Goal: Transaction & Acquisition: Download file/media

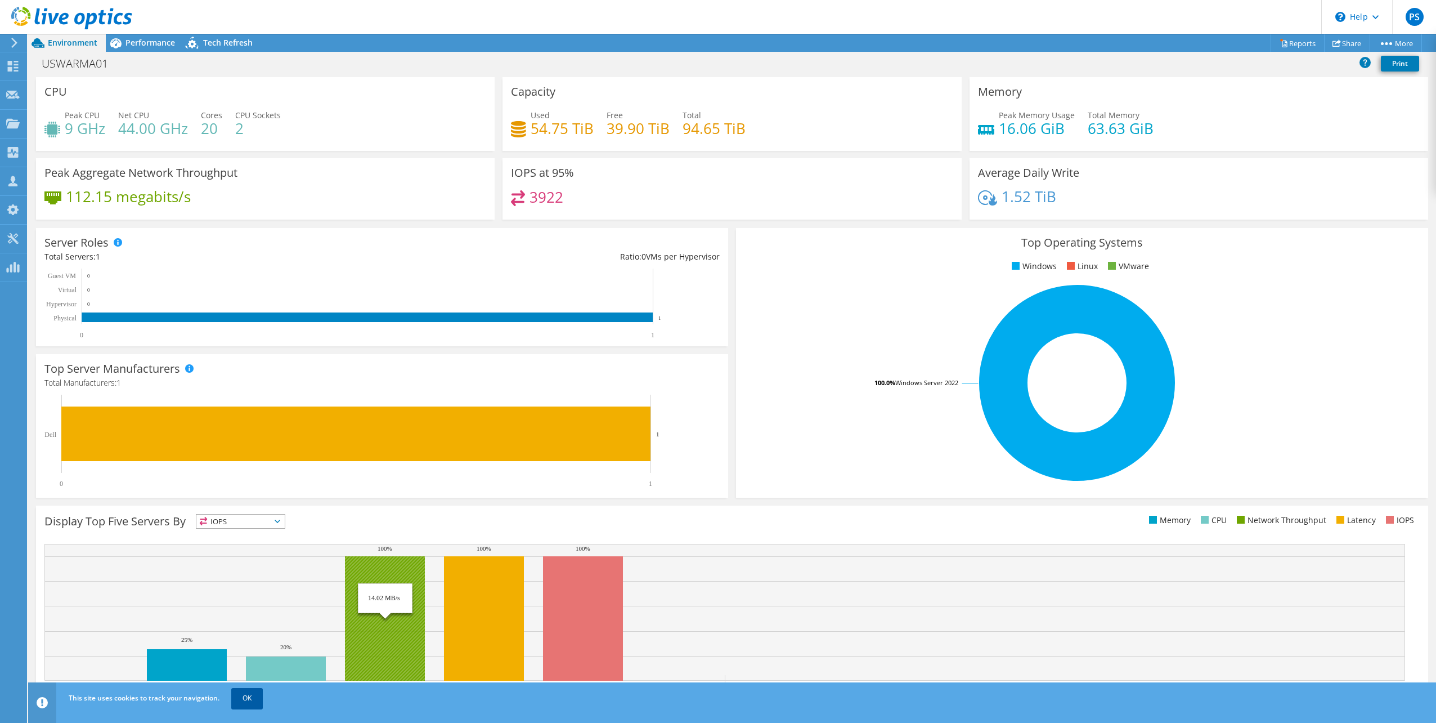
click at [248, 698] on link "OK" at bounding box center [247, 698] width 32 height 20
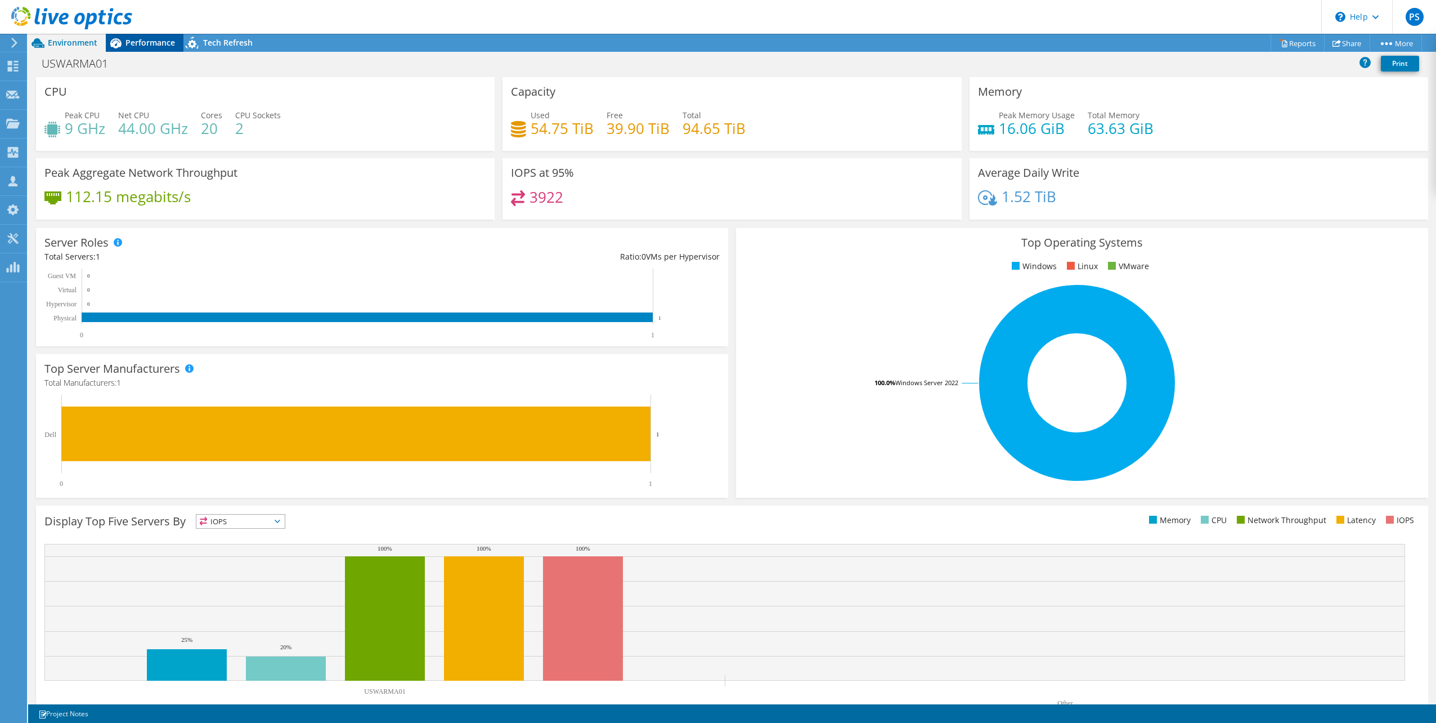
click at [145, 42] on span "Performance" at bounding box center [151, 42] width 50 height 11
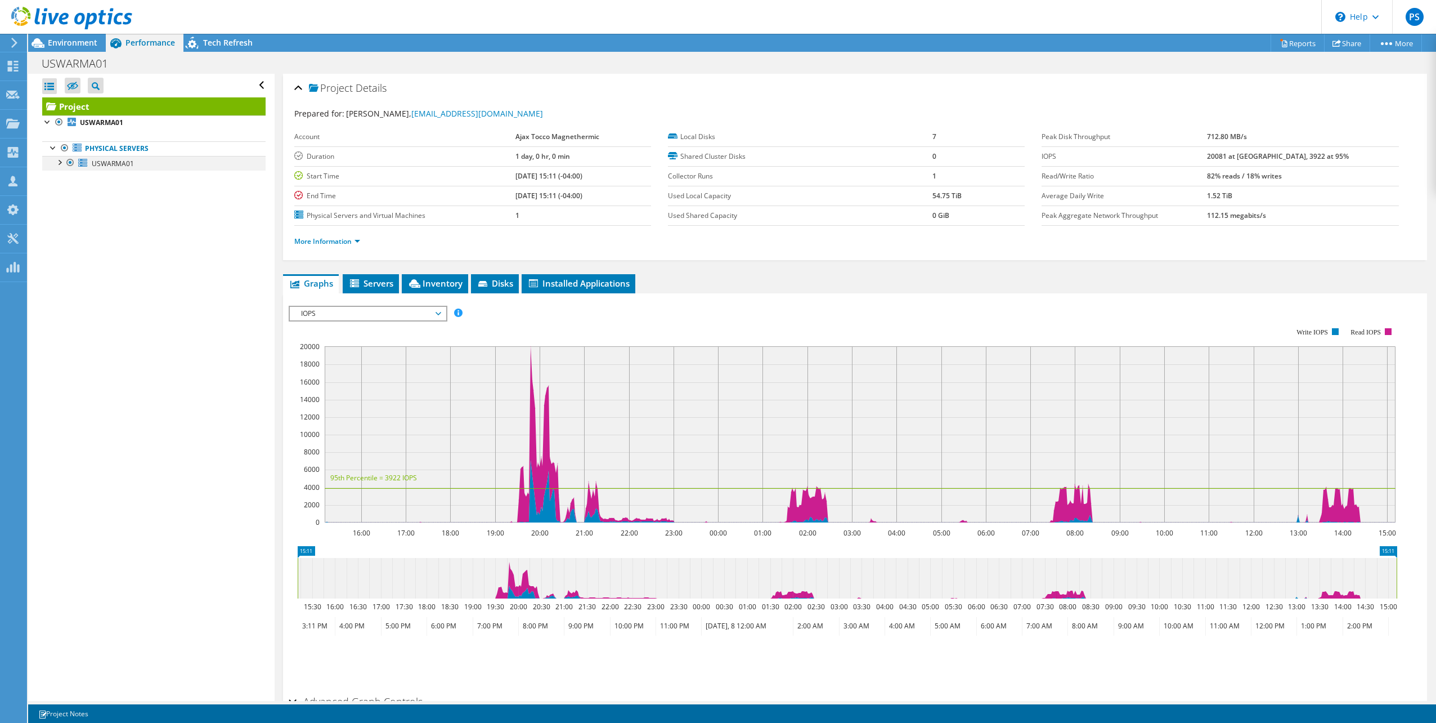
click at [61, 163] on div at bounding box center [58, 161] width 11 height 11
click at [65, 280] on div at bounding box center [64, 279] width 11 height 11
click at [499, 279] on span "Disks" at bounding box center [495, 282] width 37 height 11
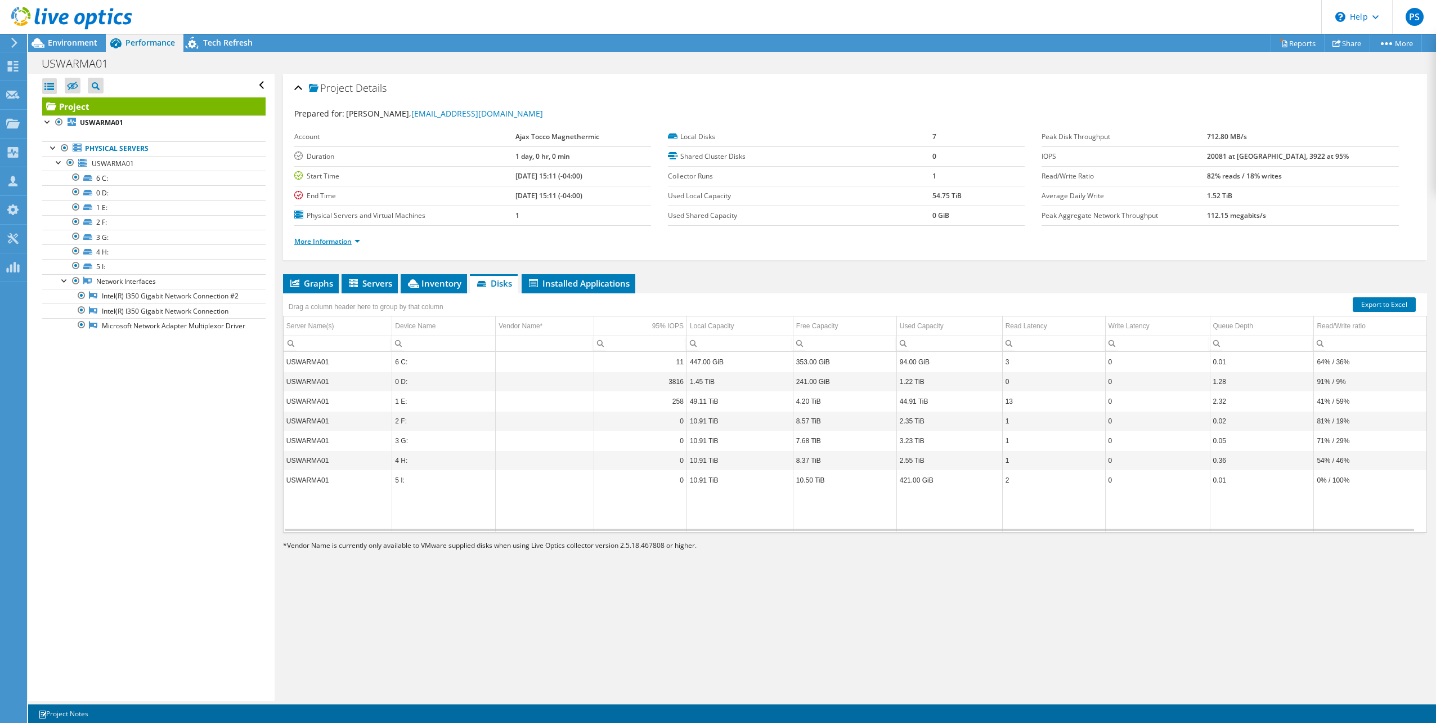
click at [352, 239] on link "More Information" at bounding box center [327, 241] width 66 height 10
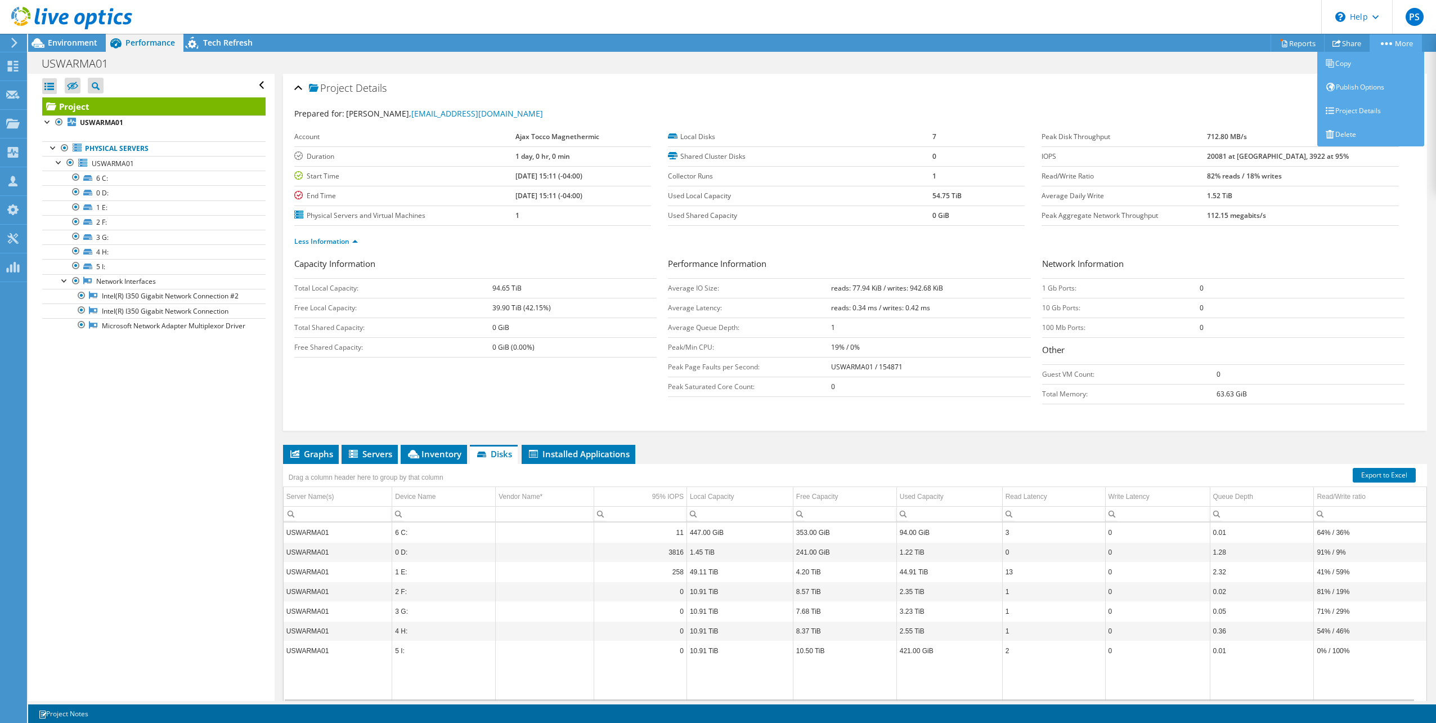
click at [1386, 42] on icon at bounding box center [1386, 43] width 11 height 3
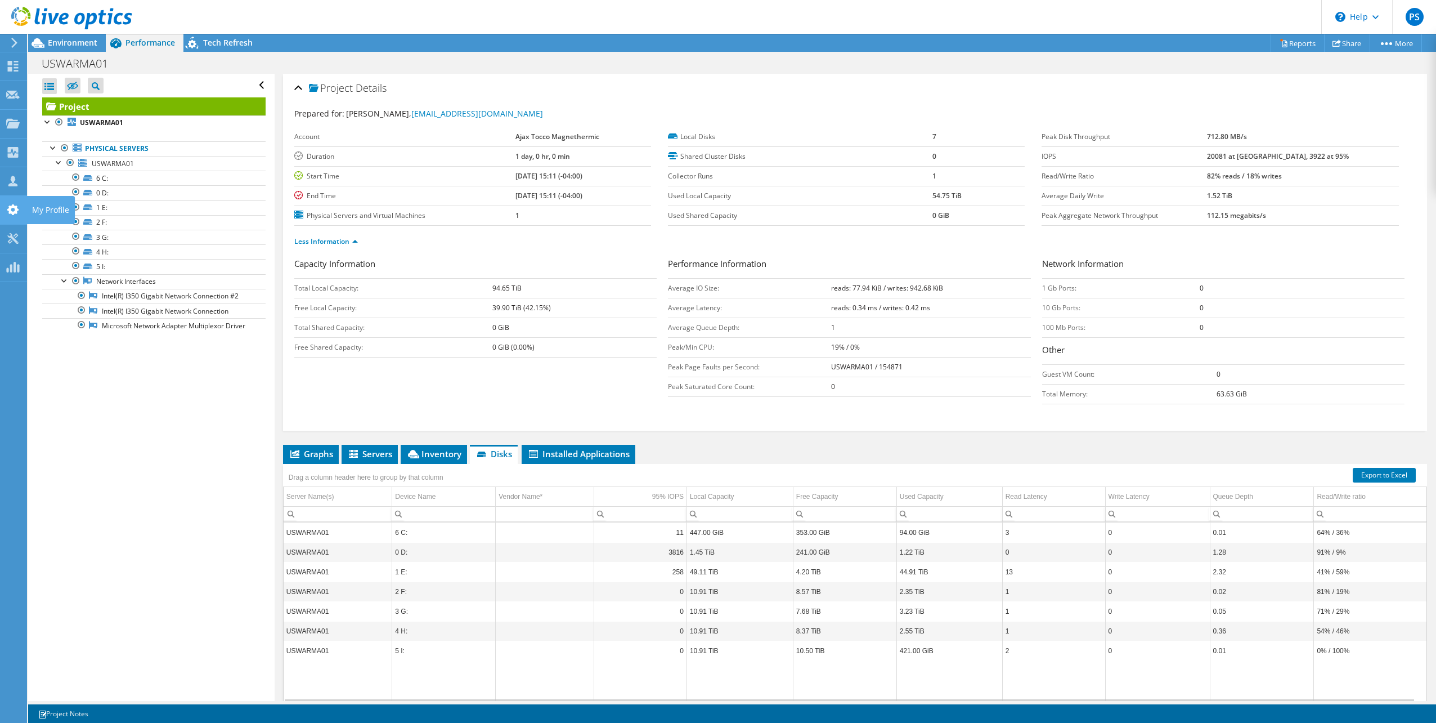
click at [14, 210] on icon at bounding box center [13, 209] width 14 height 11
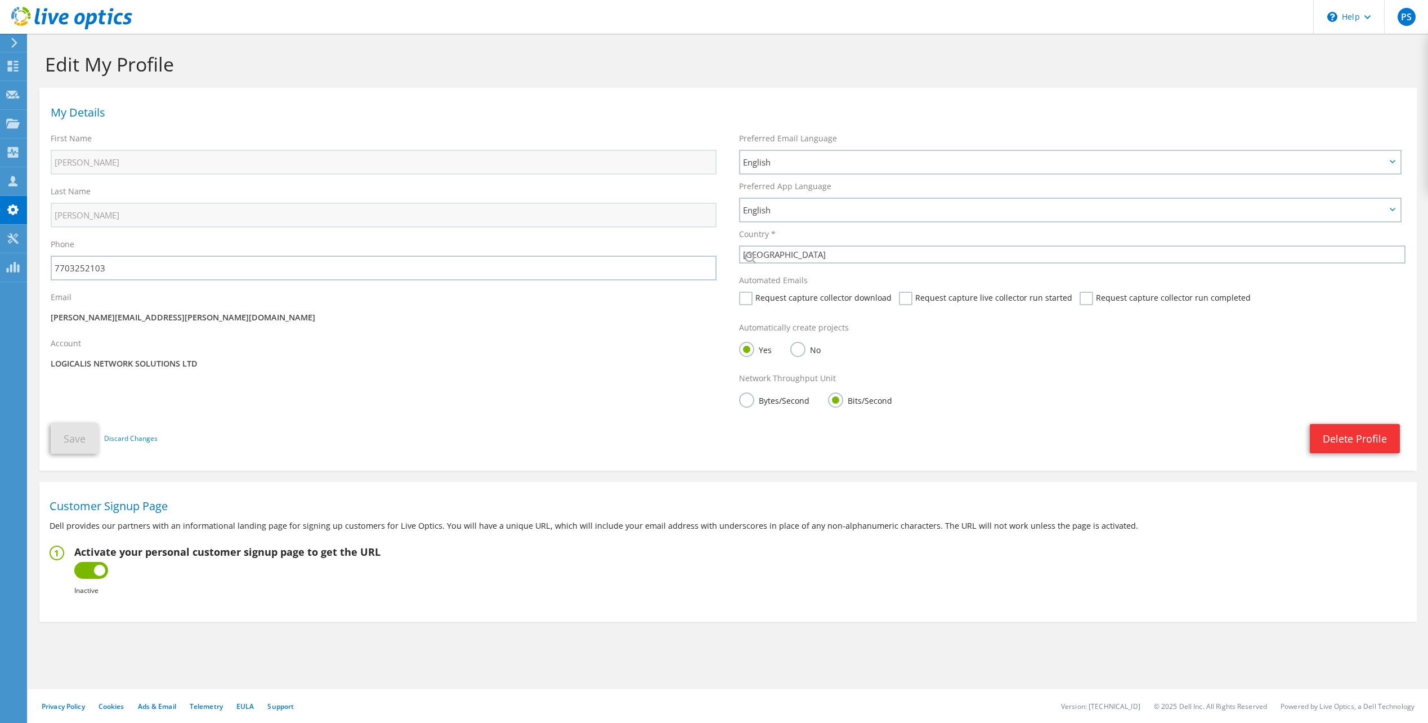
select select "224"
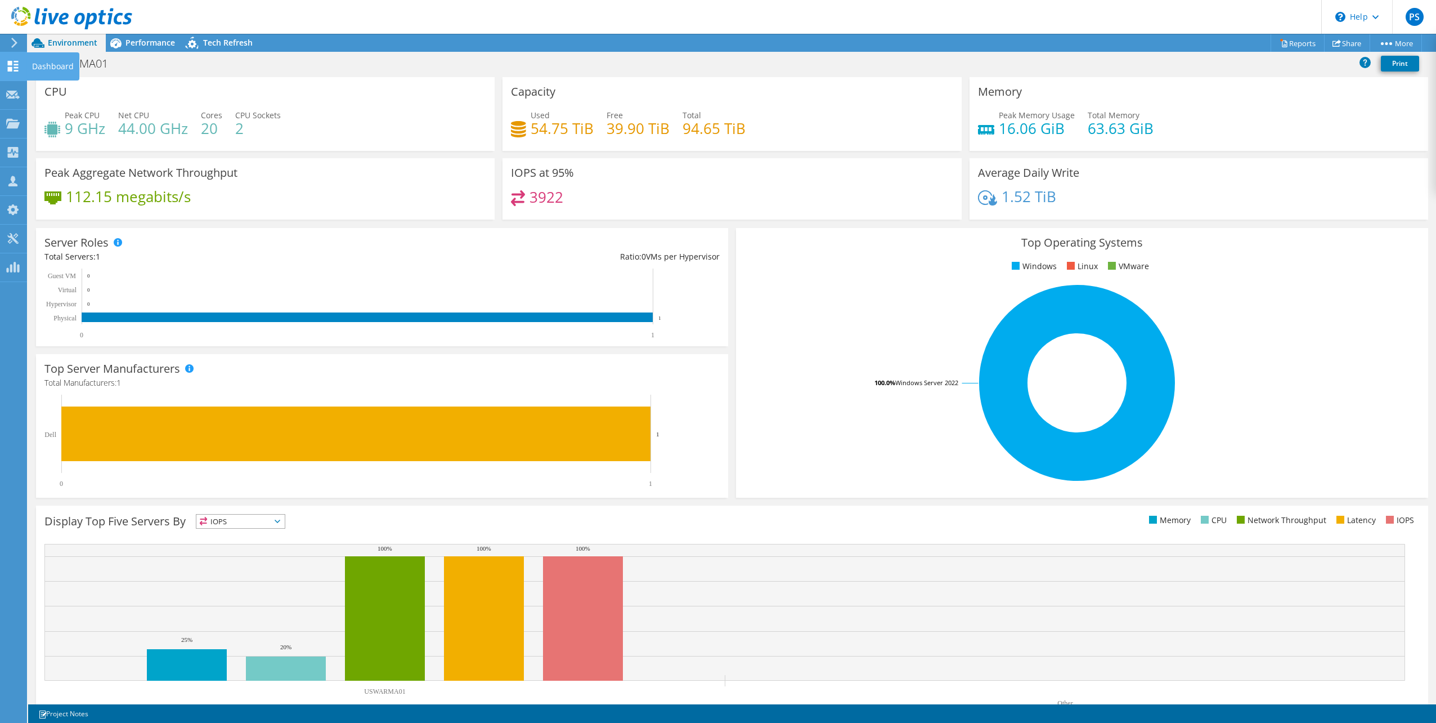
click at [15, 61] on use at bounding box center [13, 66] width 11 height 11
click at [13, 40] on use at bounding box center [14, 43] width 6 height 10
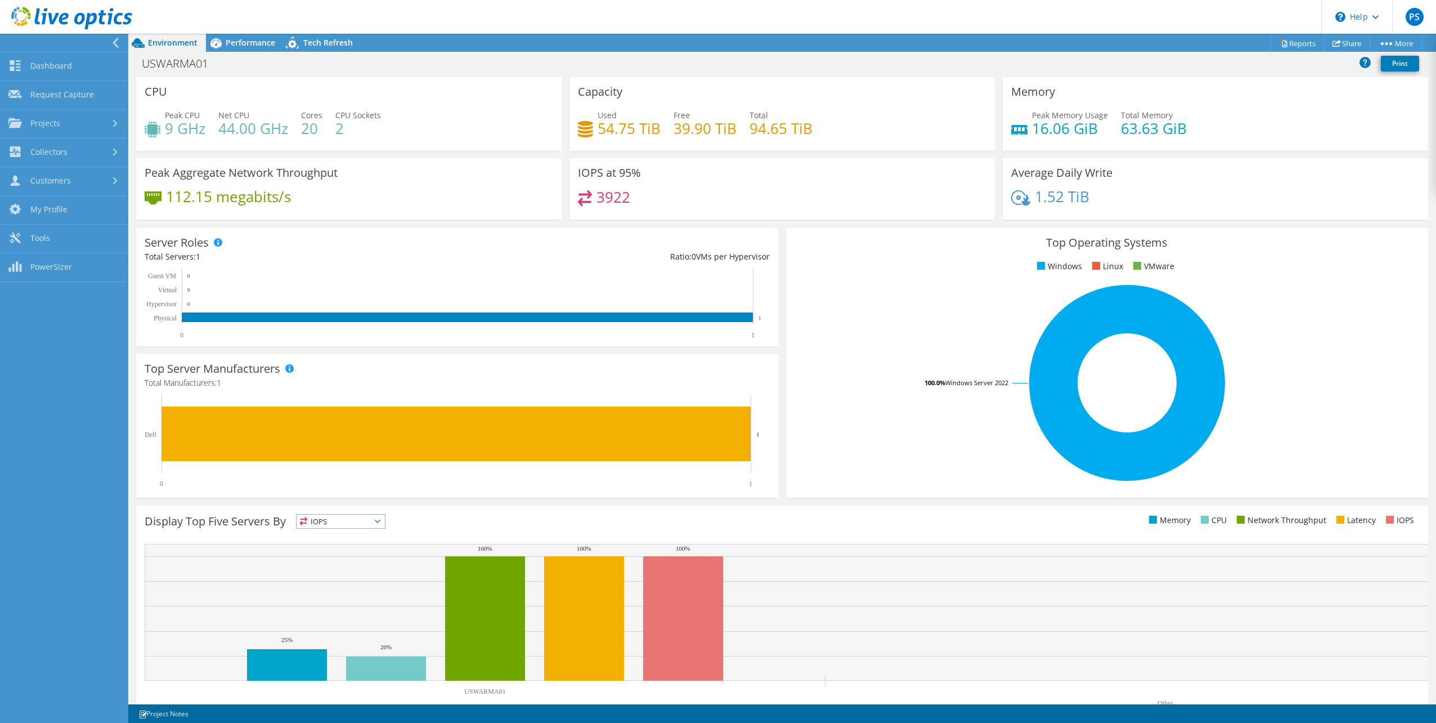
click at [438, 71] on div "USWARMA01 Print" at bounding box center [782, 63] width 1308 height 21
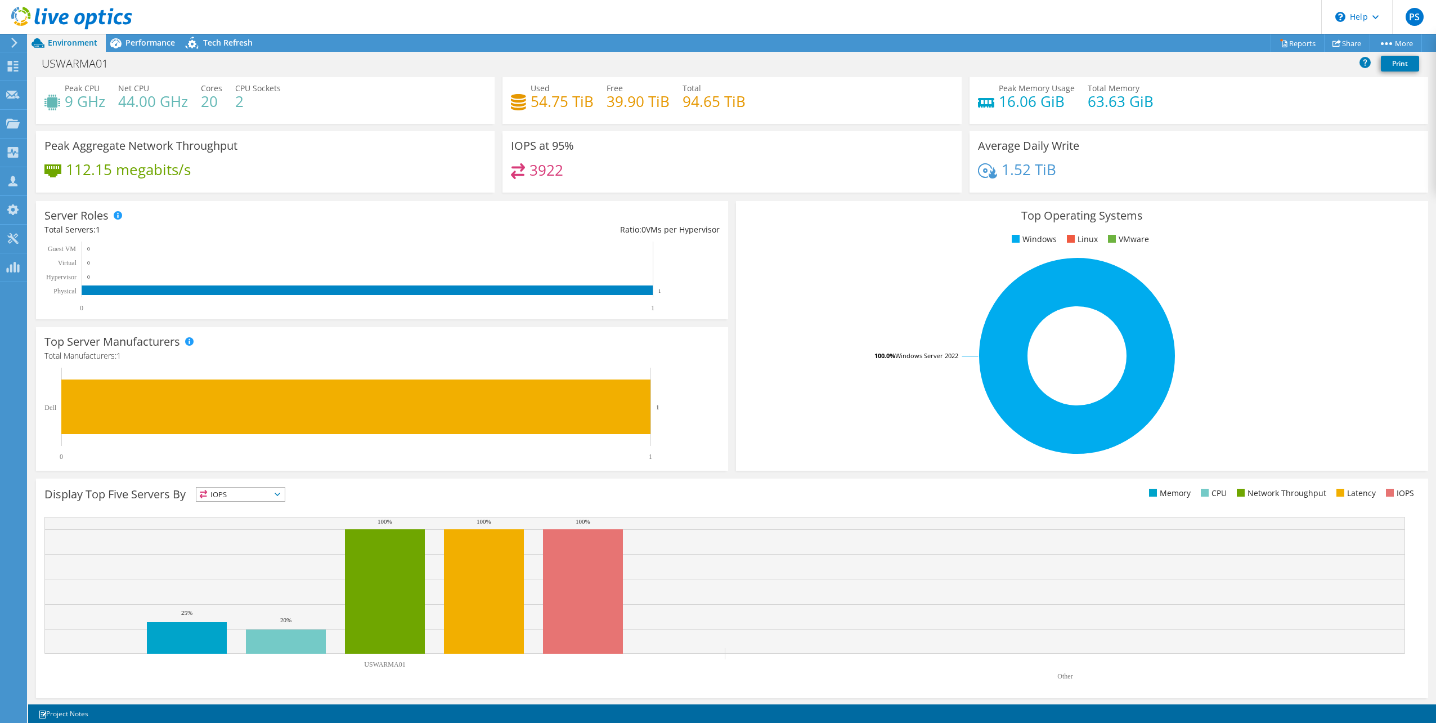
scroll to position [29, 0]
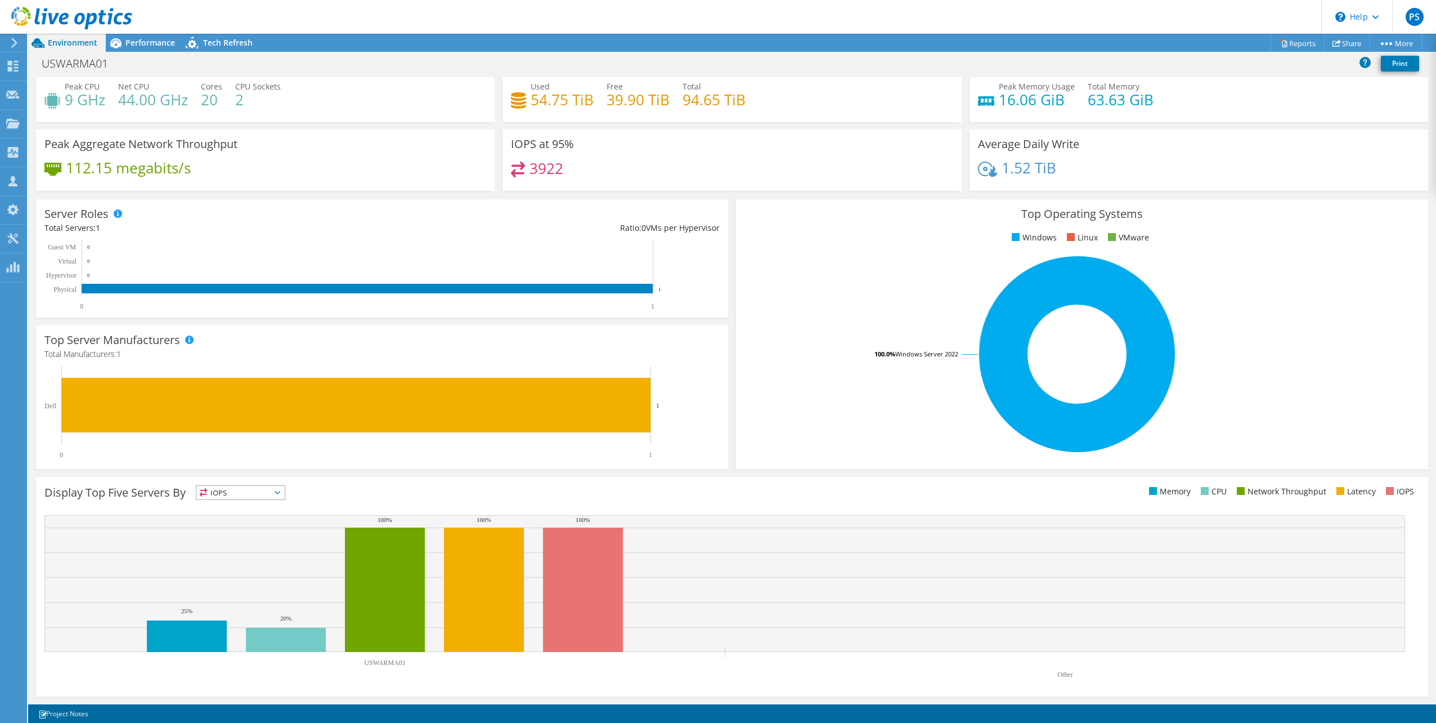
click at [580, 712] on div "1 Project Notes" at bounding box center [383, 713] width 700 height 14
click at [68, 714] on link "Project Notes" at bounding box center [63, 713] width 66 height 14
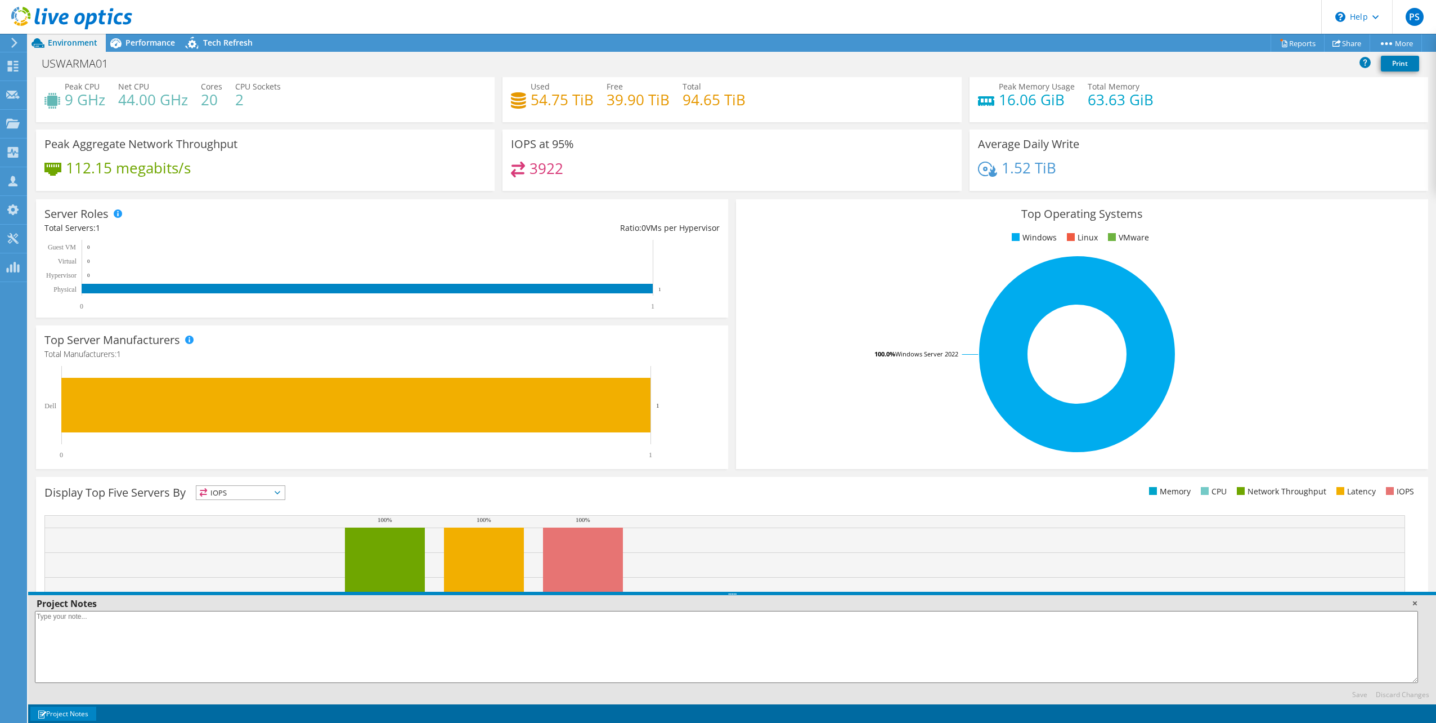
click at [1414, 601] on link at bounding box center [1414, 602] width 11 height 11
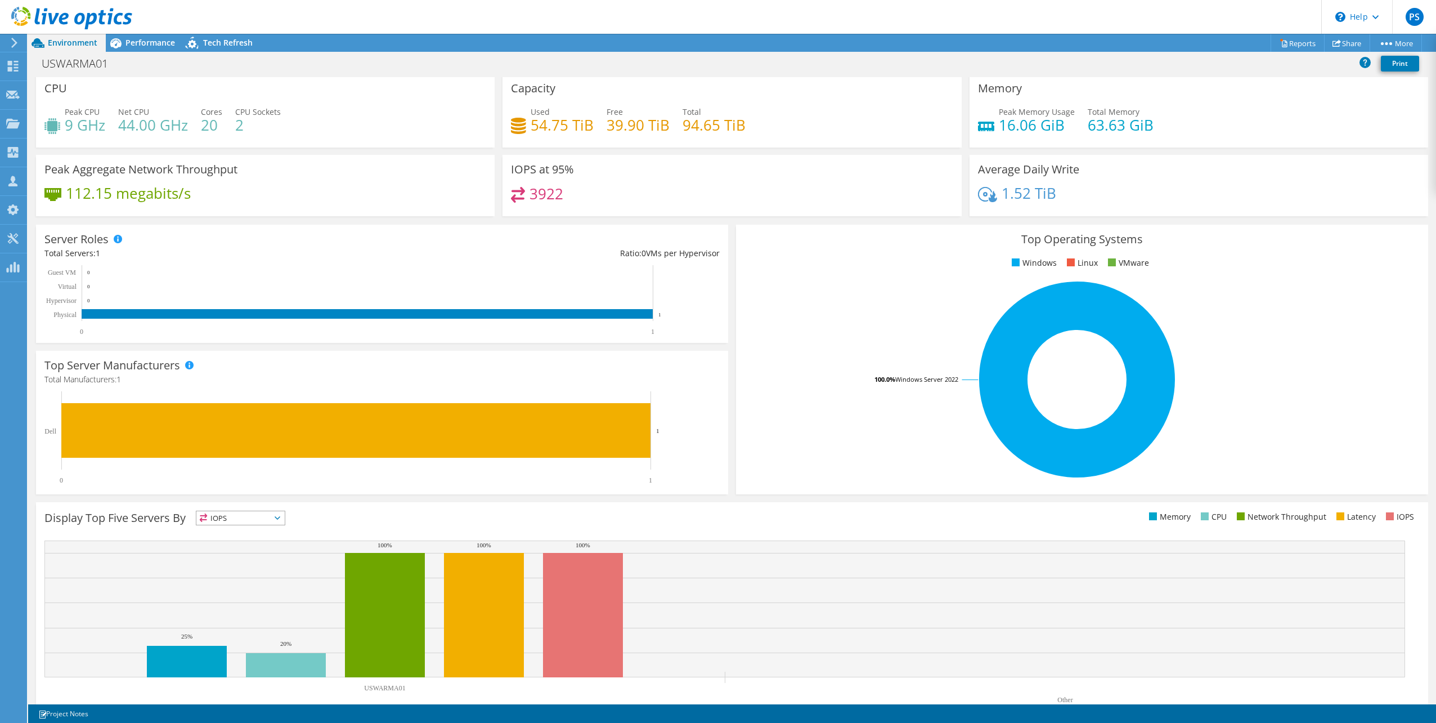
scroll to position [0, 0]
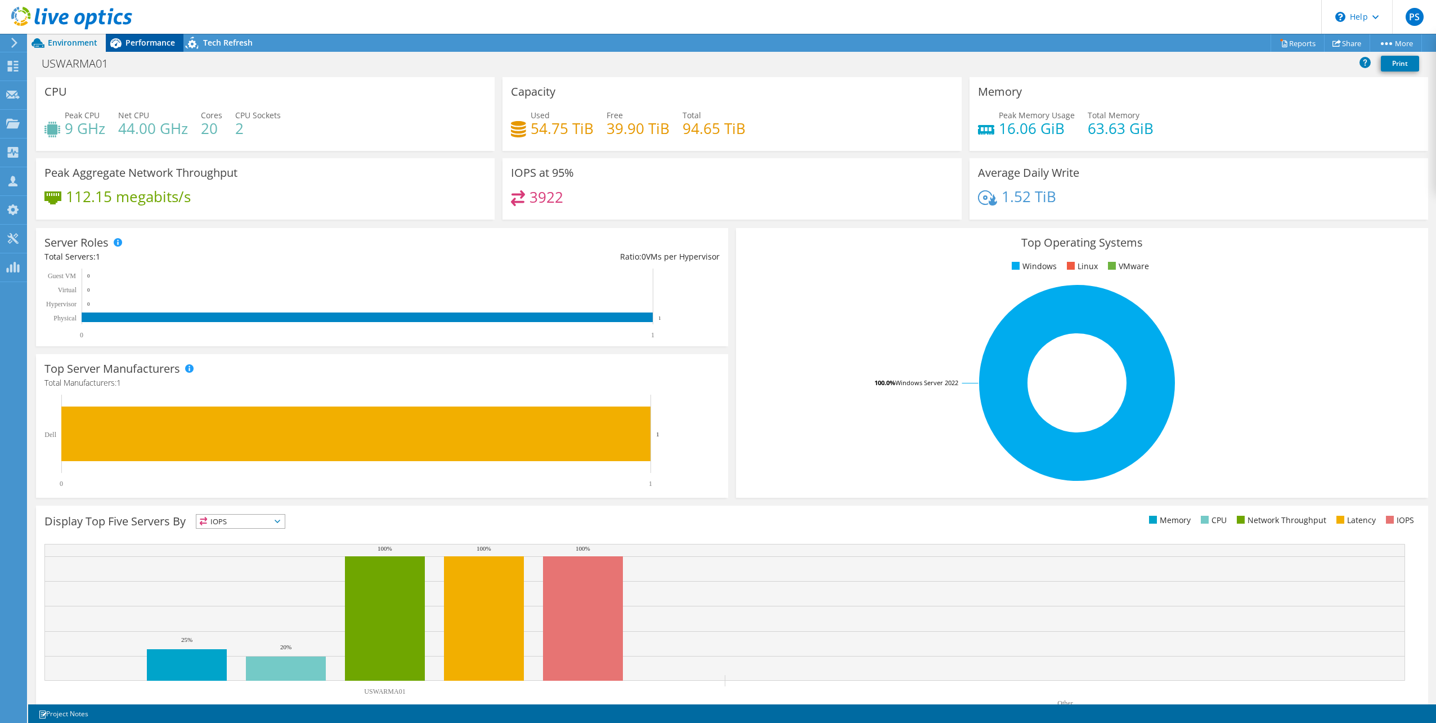
click at [154, 42] on span "Performance" at bounding box center [151, 42] width 50 height 11
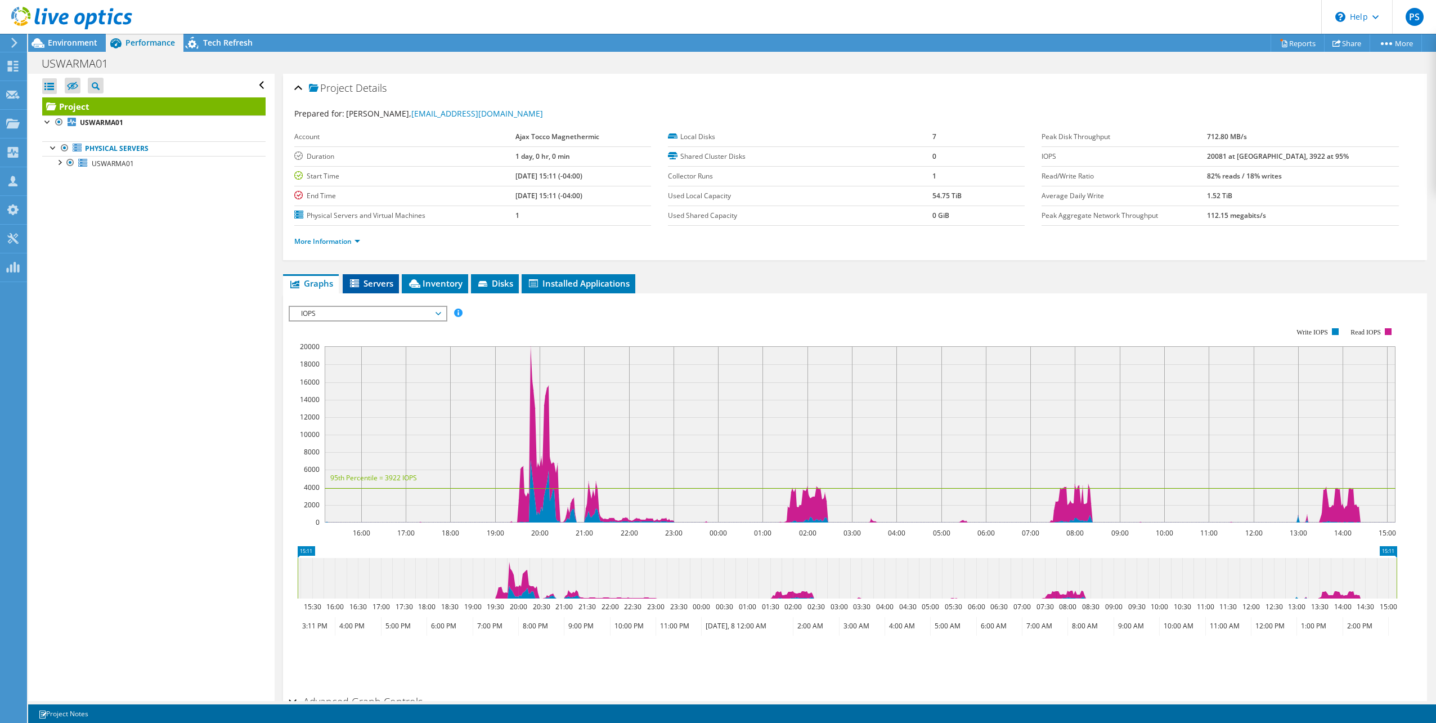
click at [366, 285] on span "Servers" at bounding box center [370, 282] width 45 height 11
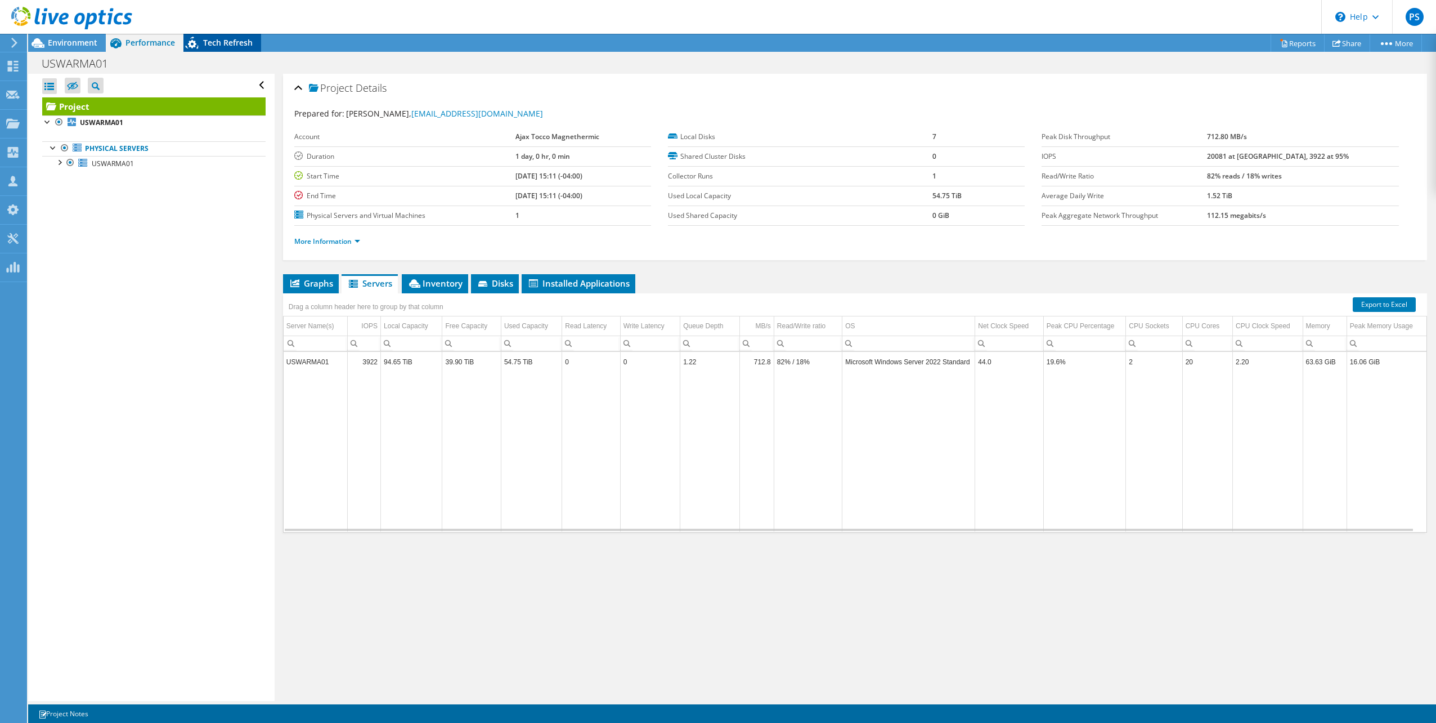
click at [231, 41] on span "Tech Refresh" at bounding box center [228, 42] width 50 height 11
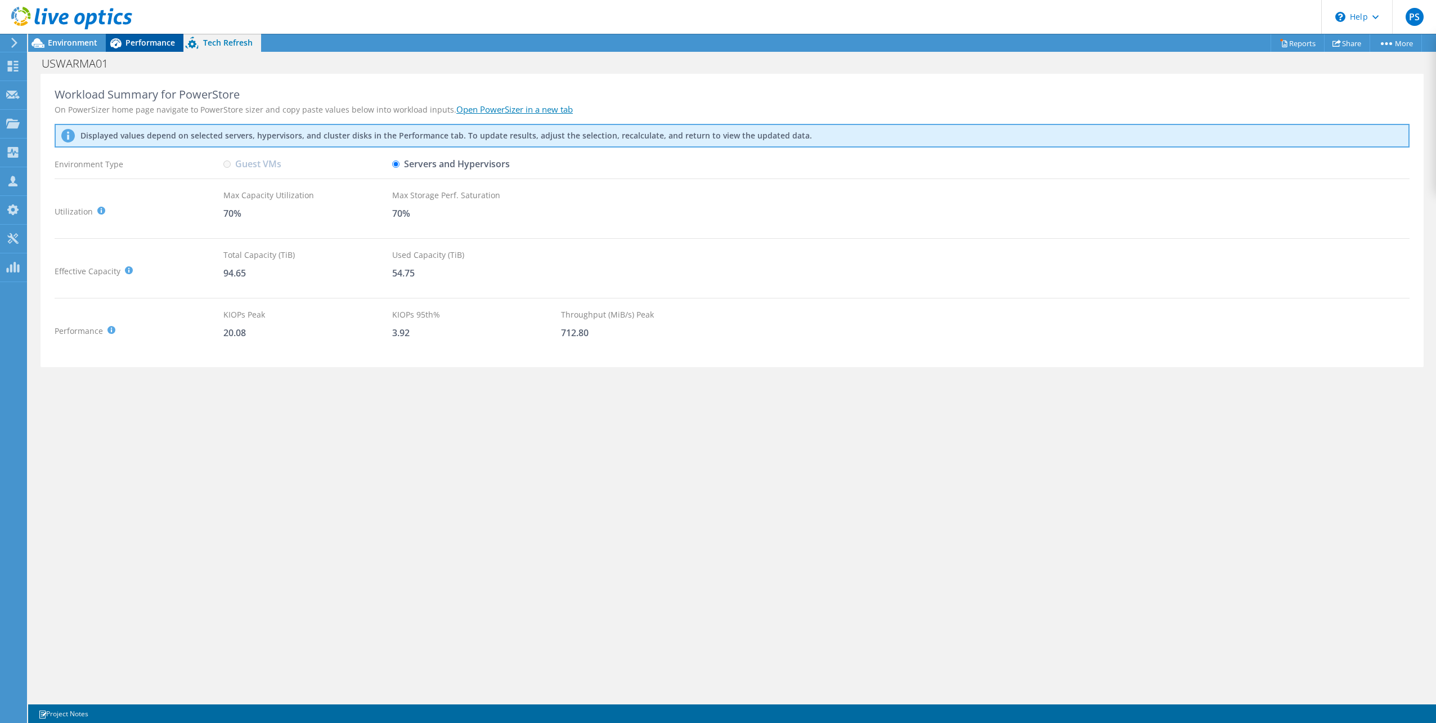
click at [165, 42] on span "Performance" at bounding box center [151, 42] width 50 height 11
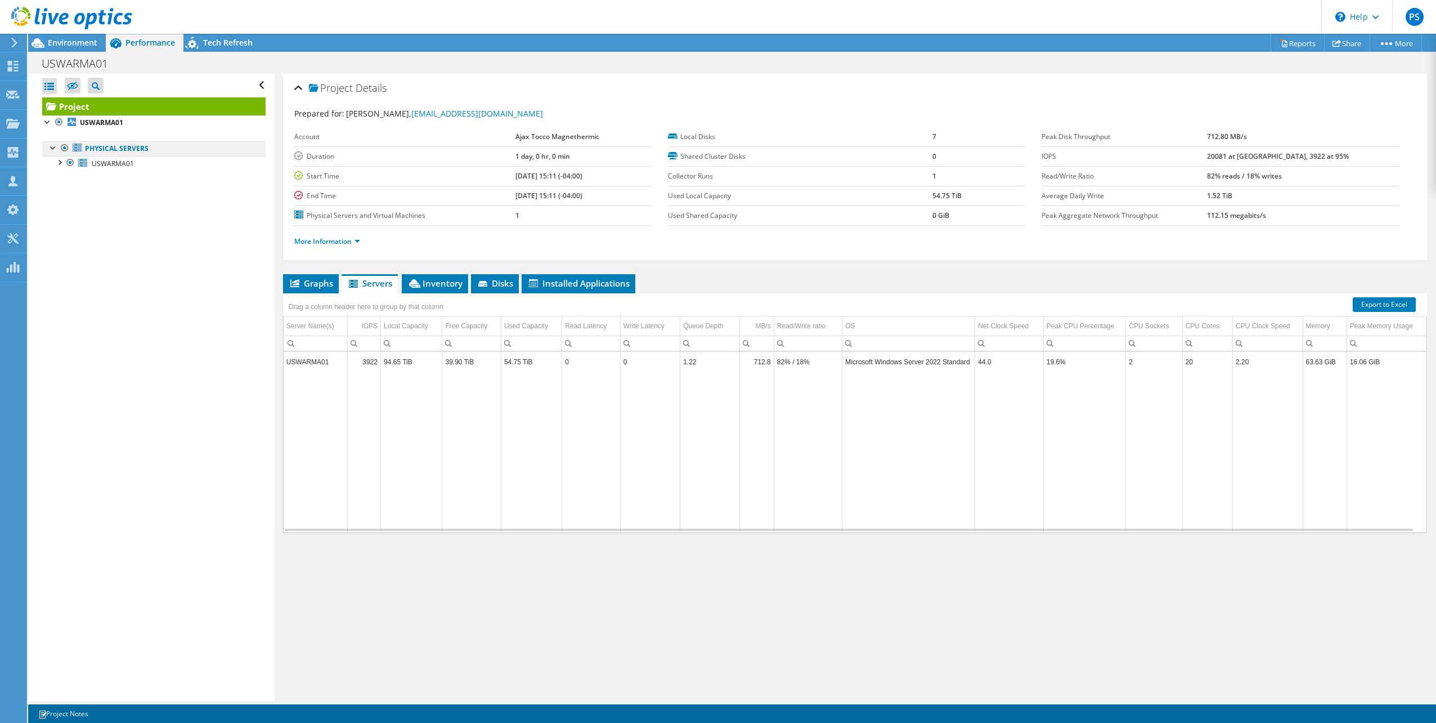
click at [109, 149] on link "Physical Servers" at bounding box center [153, 148] width 223 height 15
click at [107, 163] on span "USWARMA01" at bounding box center [113, 164] width 42 height 10
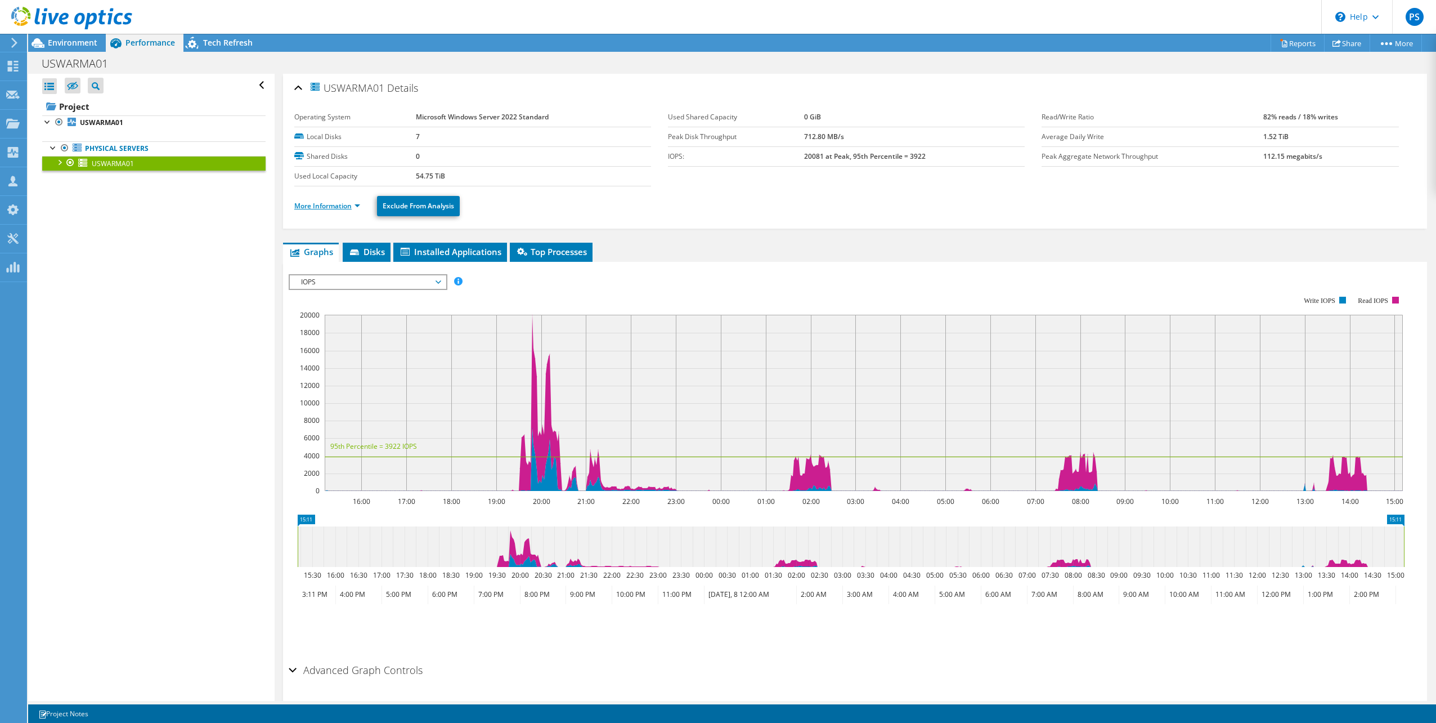
click at [355, 206] on link "More Information" at bounding box center [327, 206] width 66 height 10
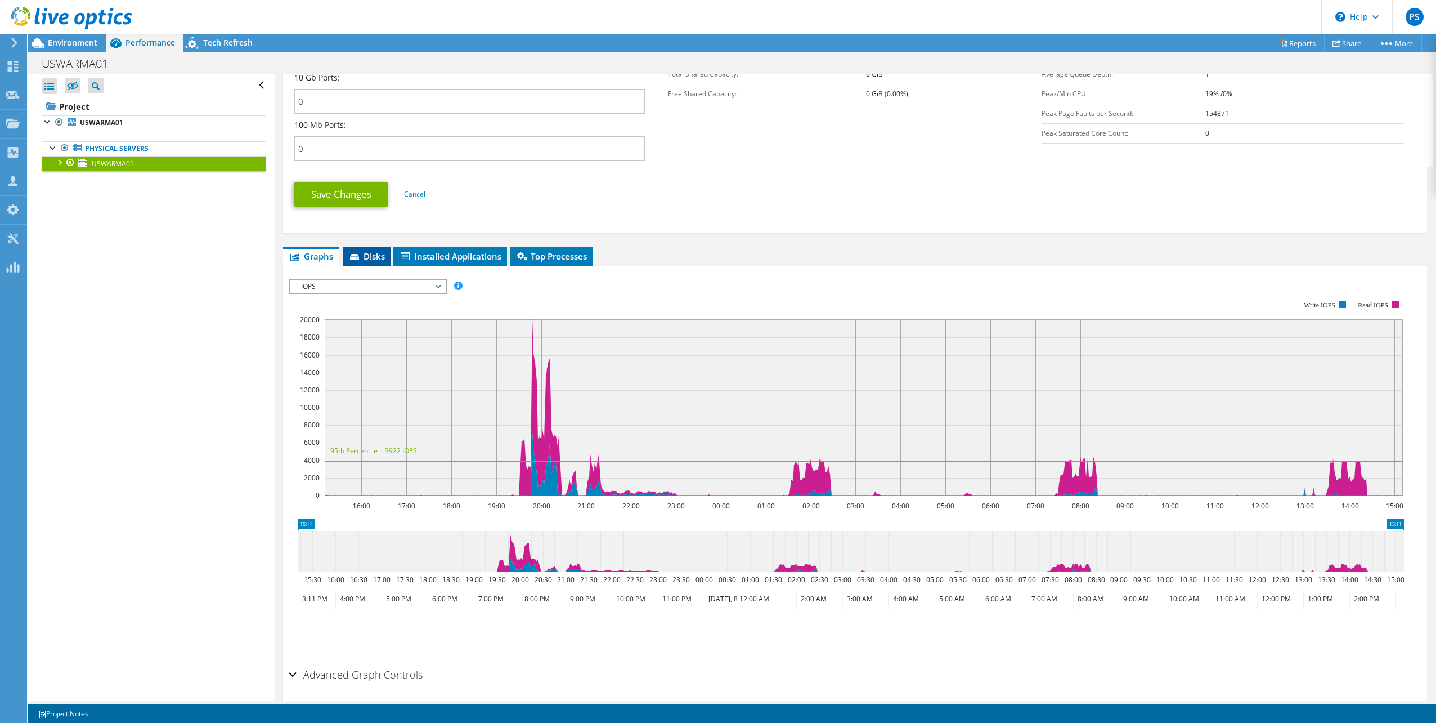
click at [360, 257] on icon at bounding box center [355, 257] width 11 height 7
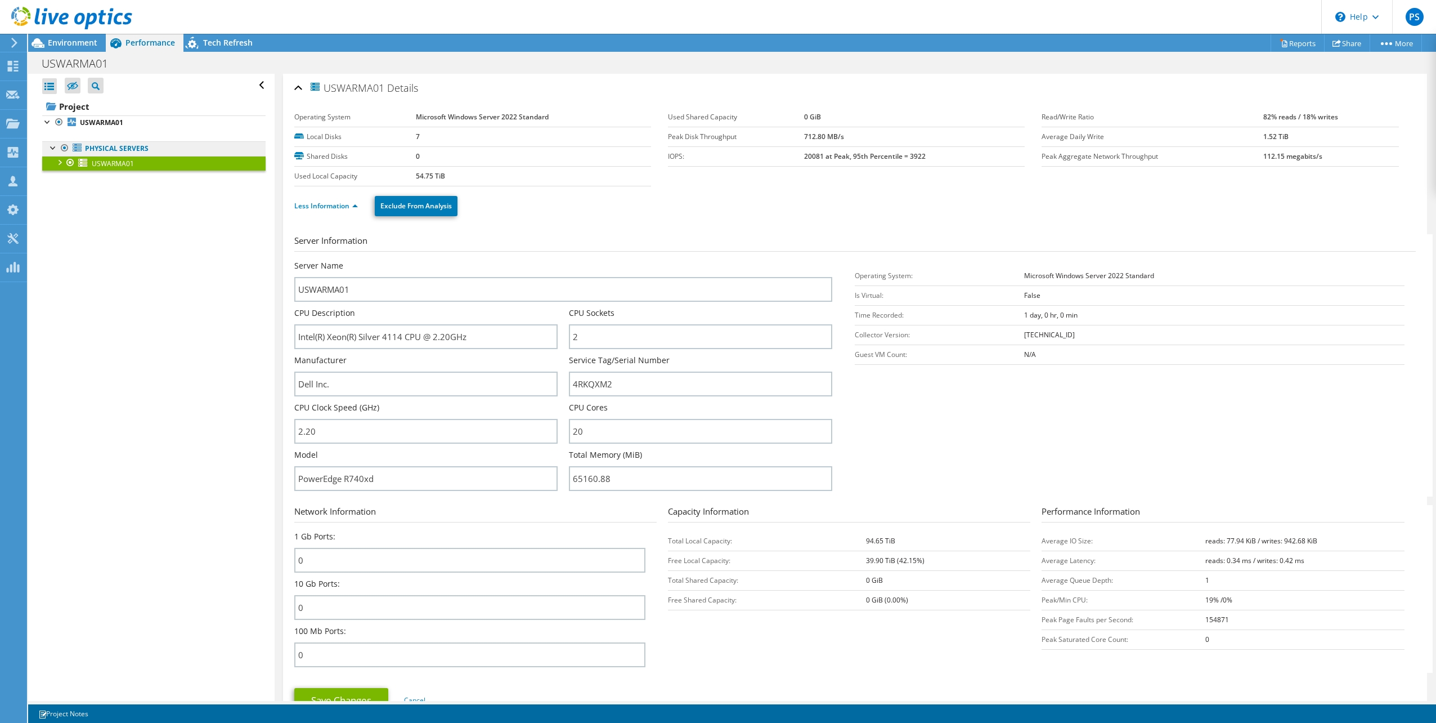
click at [127, 147] on link "Physical Servers" at bounding box center [153, 148] width 223 height 15
click at [76, 149] on icon at bounding box center [78, 148] width 10 height 8
click at [98, 160] on span "USWARMA01" at bounding box center [113, 164] width 42 height 10
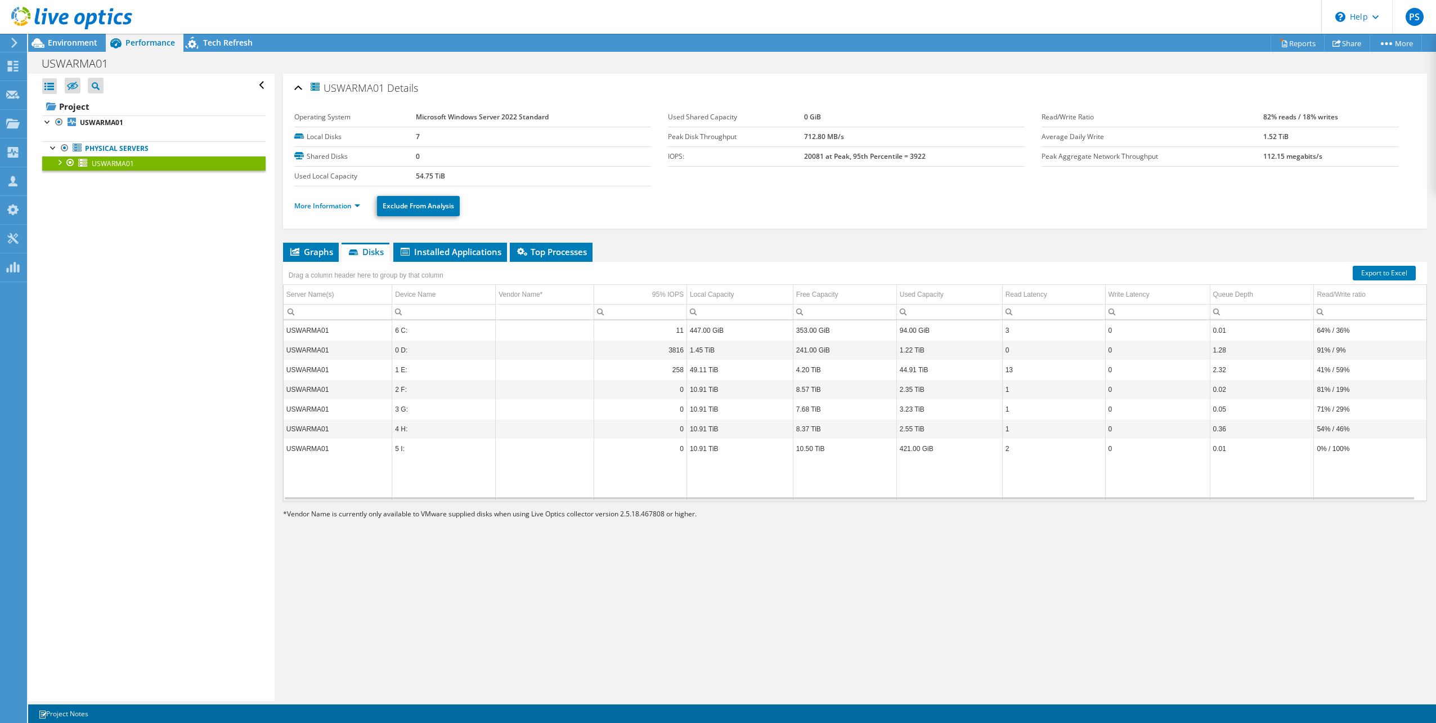
click at [101, 162] on span "USWARMA01" at bounding box center [113, 164] width 42 height 10
click at [64, 162] on div at bounding box center [58, 161] width 11 height 11
click at [100, 177] on link "6 C:" at bounding box center [153, 178] width 223 height 15
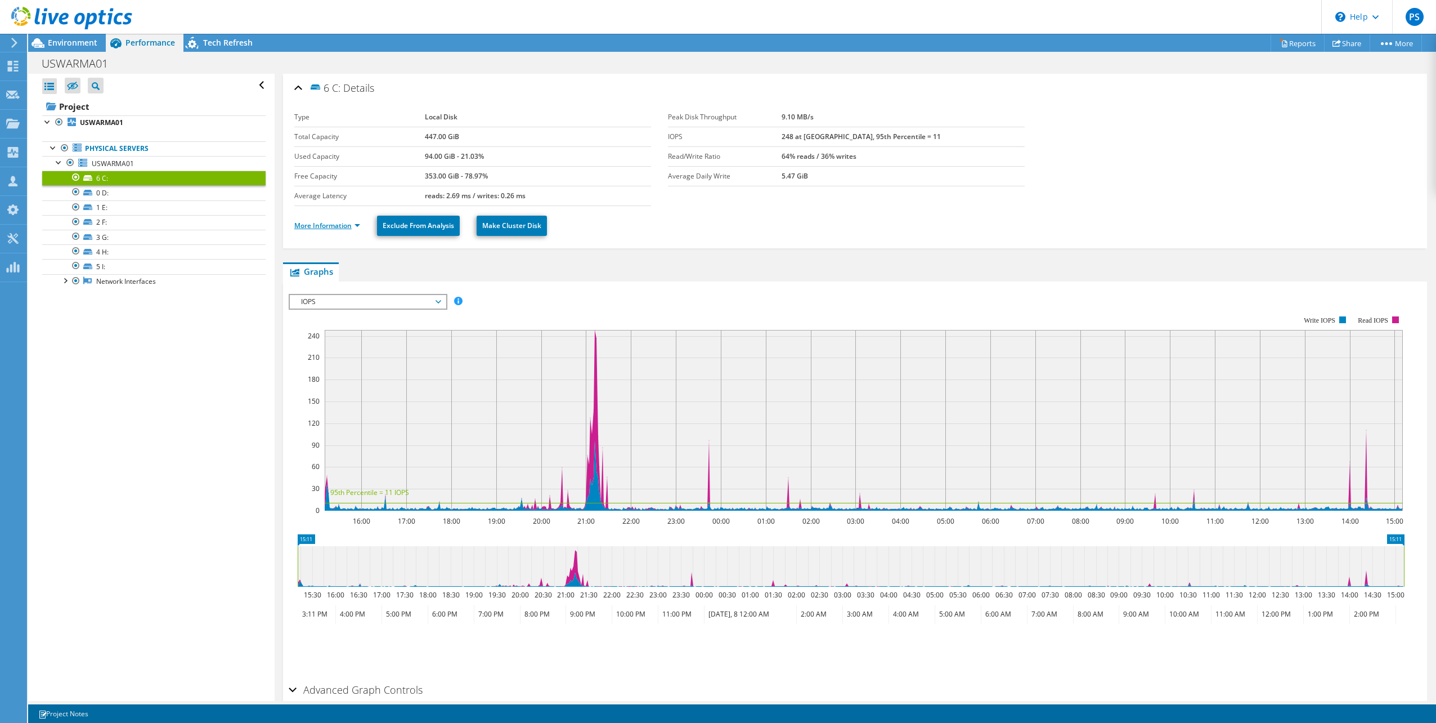
click at [360, 225] on link "More Information" at bounding box center [327, 226] width 66 height 10
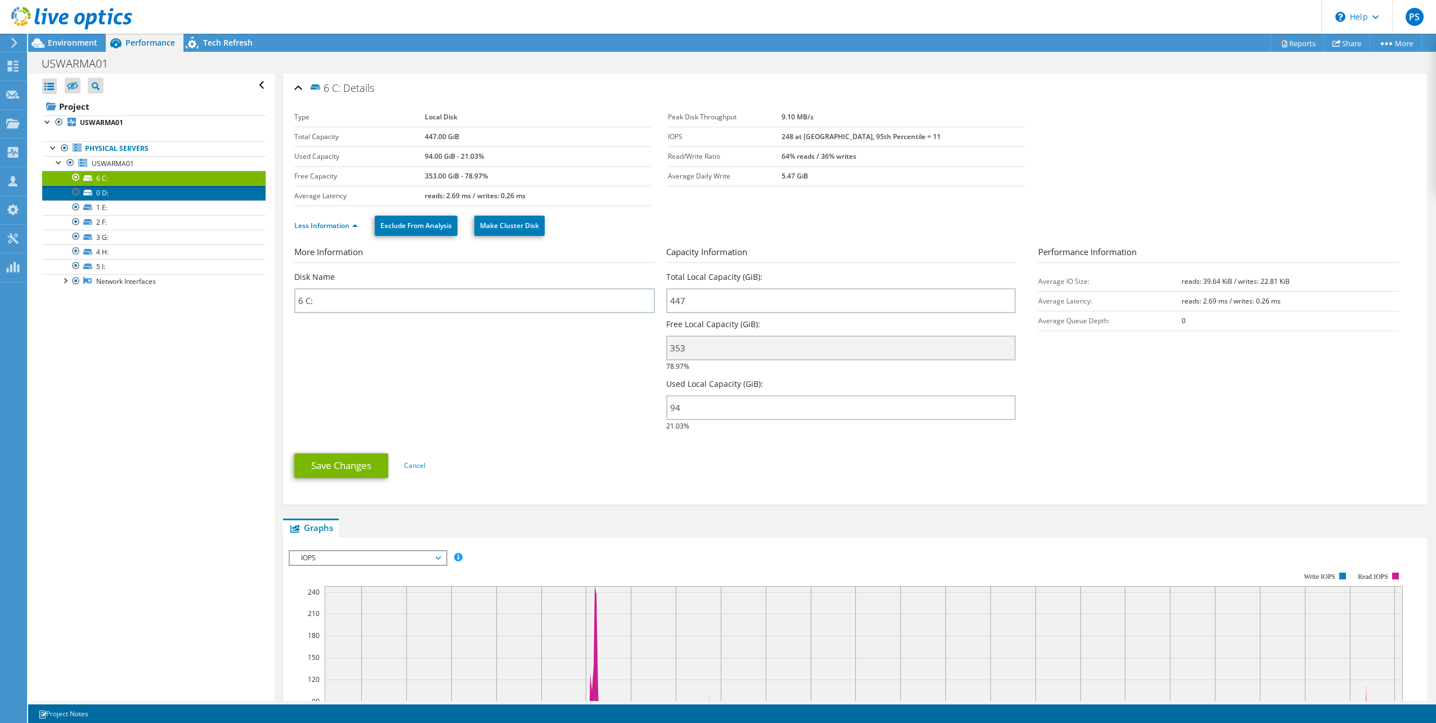
click at [109, 193] on link "0 D:" at bounding box center [153, 192] width 223 height 15
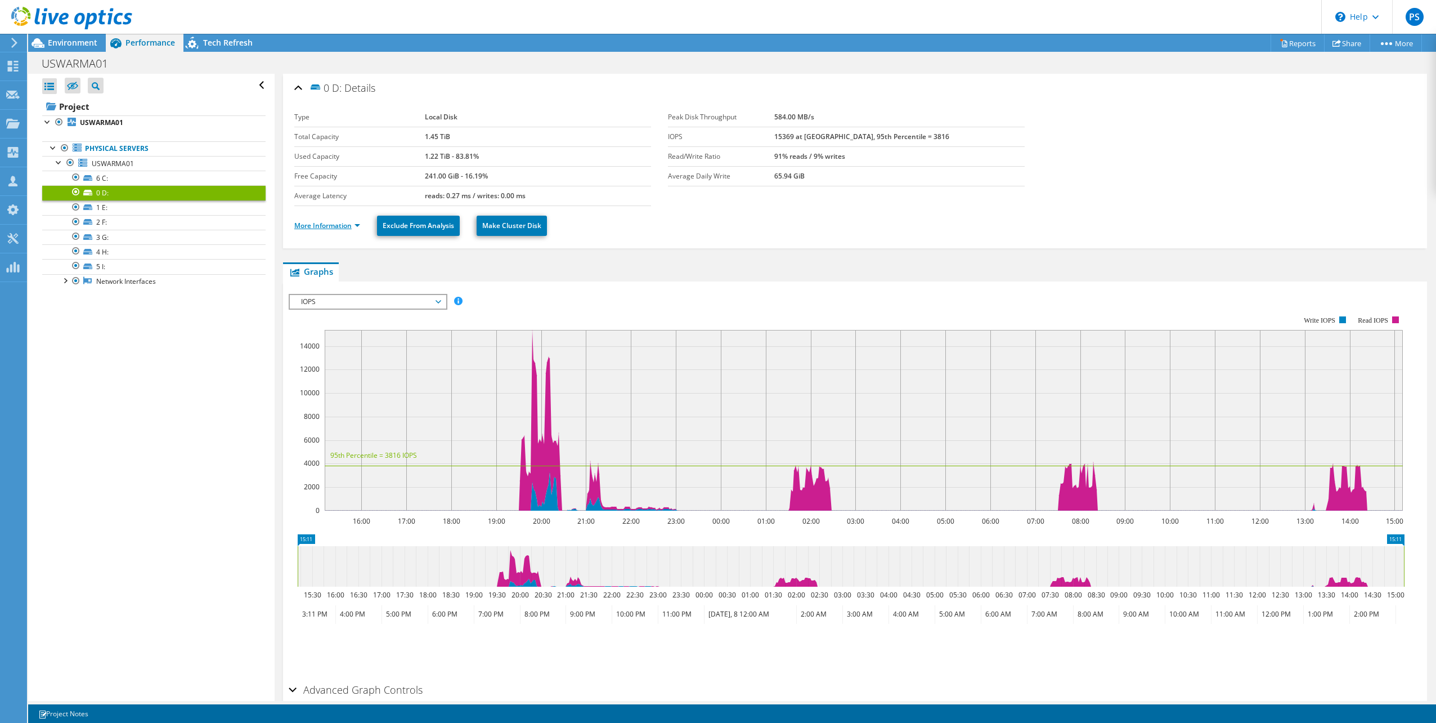
click at [348, 226] on link "More Information" at bounding box center [327, 226] width 66 height 10
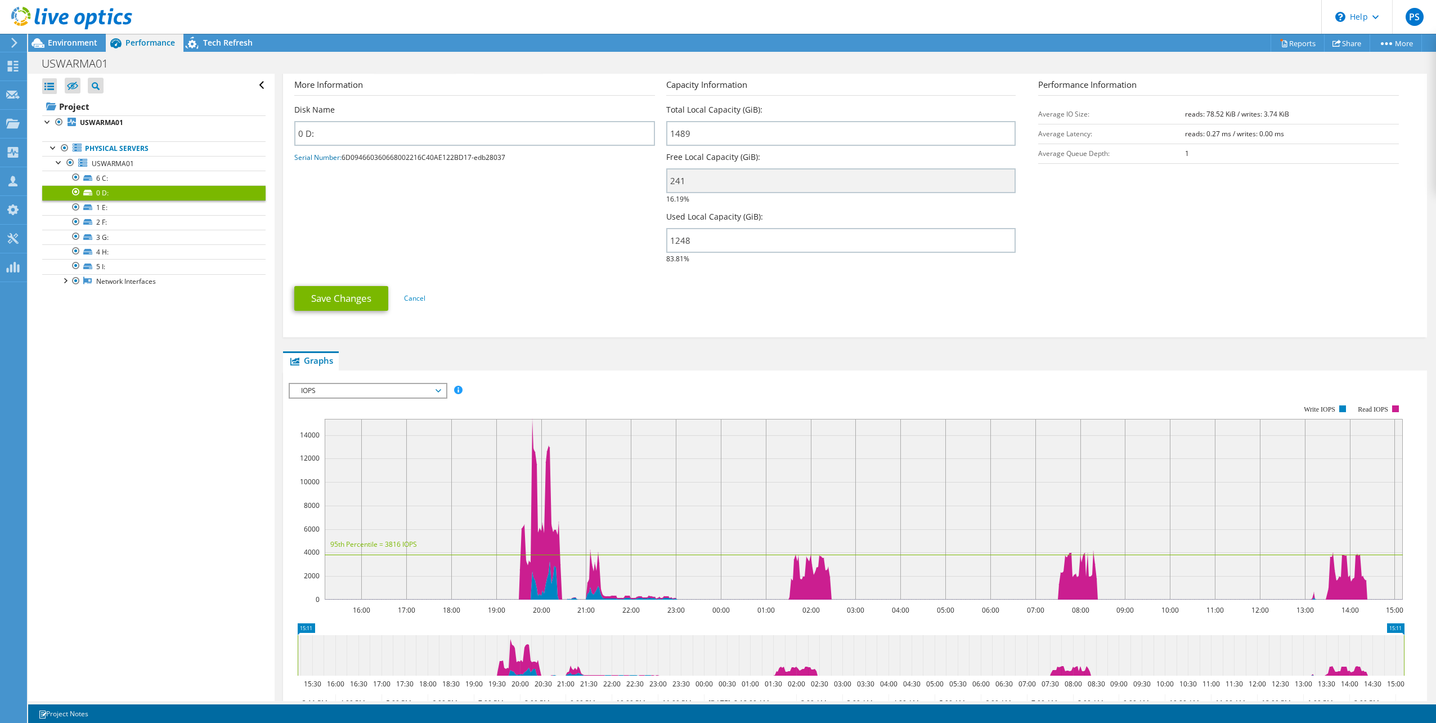
scroll to position [168, 0]
click at [434, 390] on span "IOPS" at bounding box center [367, 390] width 145 height 14
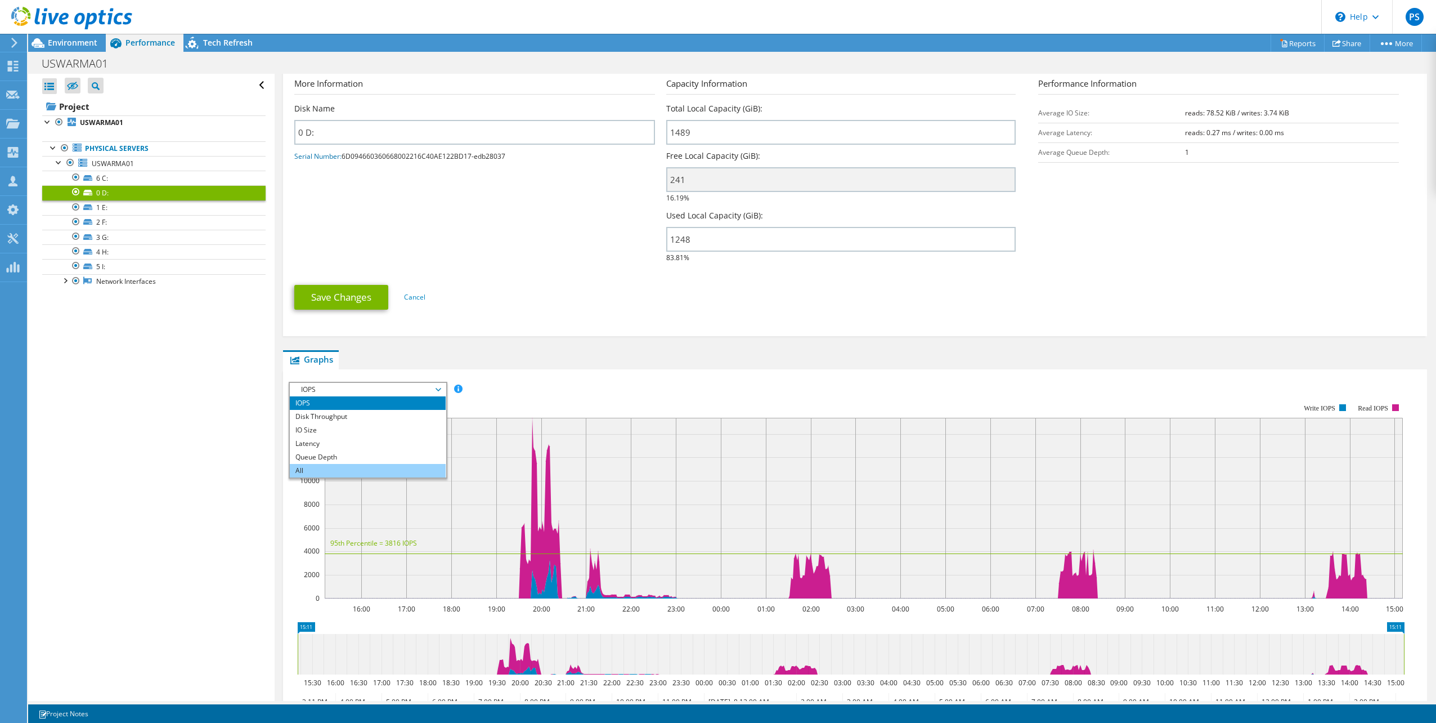
click at [350, 465] on li "All" at bounding box center [368, 471] width 156 height 14
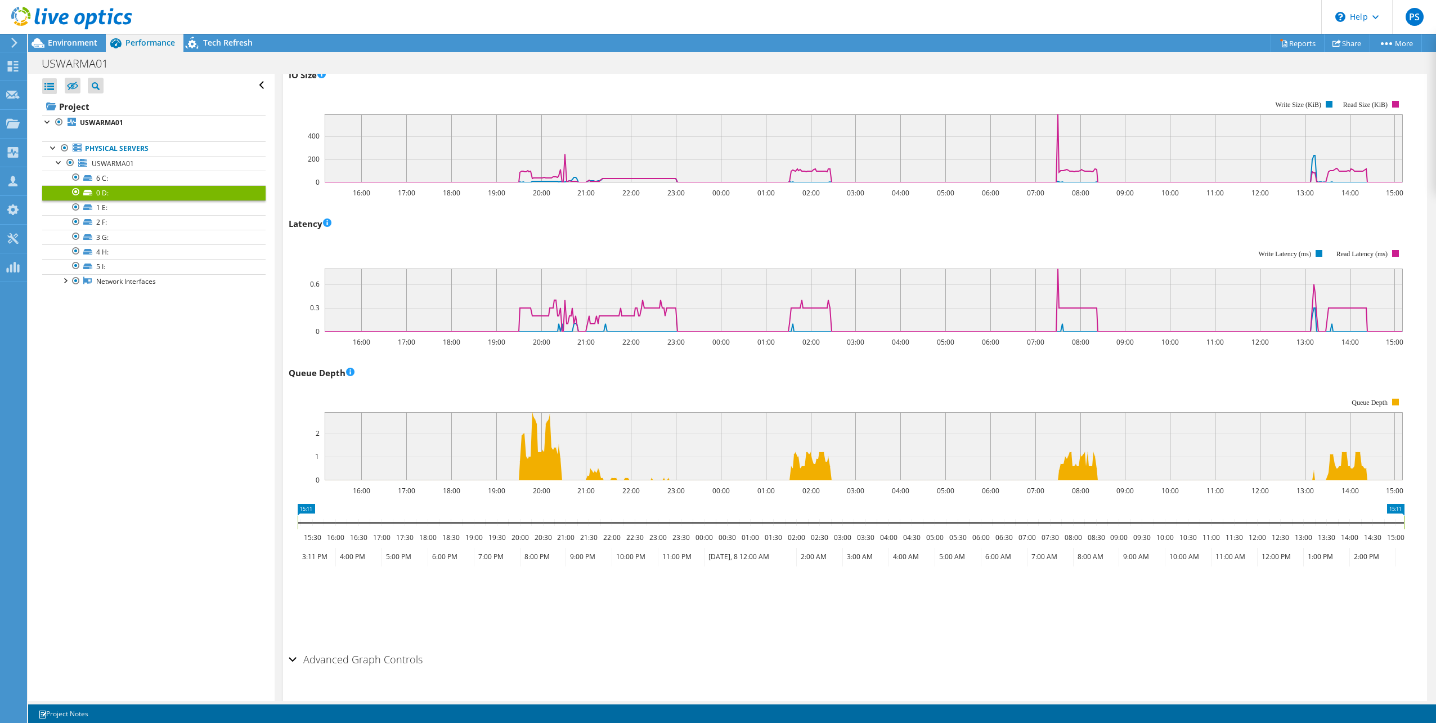
scroll to position [819, 0]
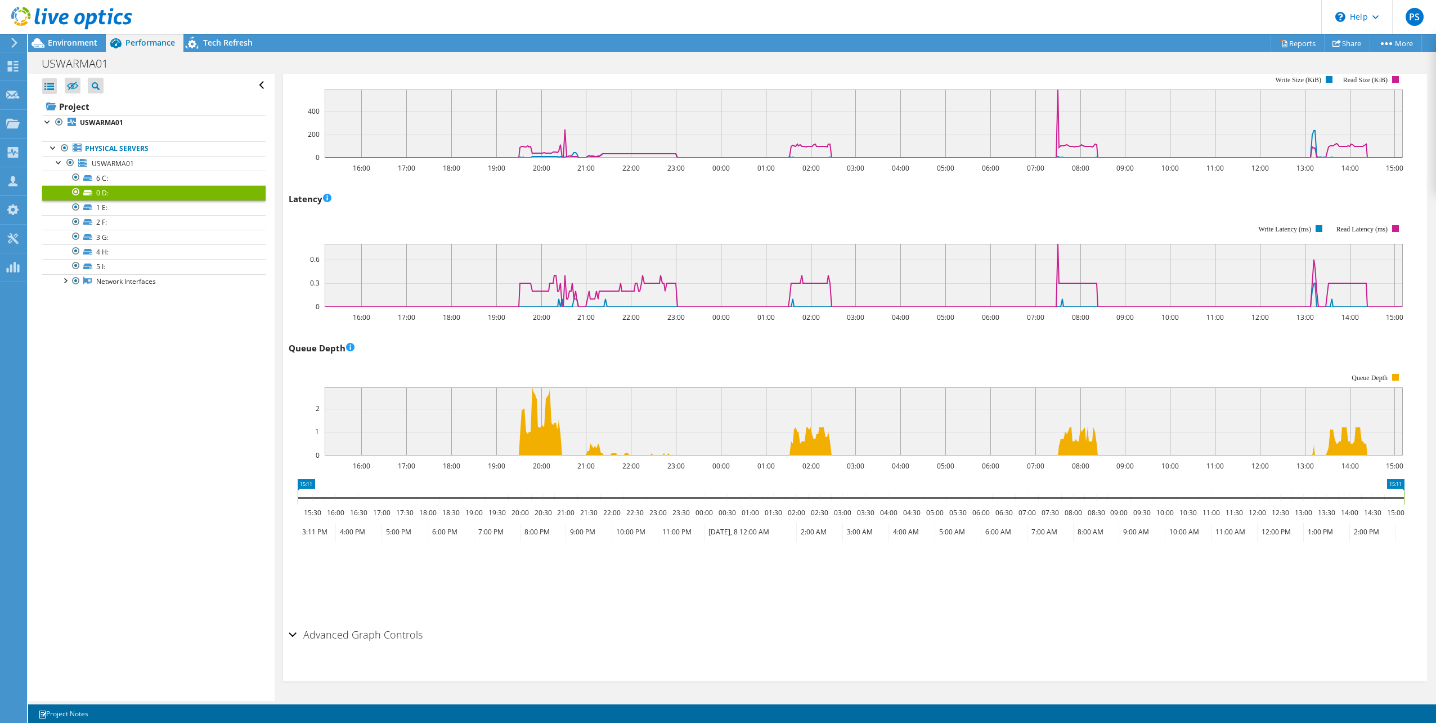
click at [297, 632] on h2 "Advanced Graph Controls" at bounding box center [356, 634] width 134 height 23
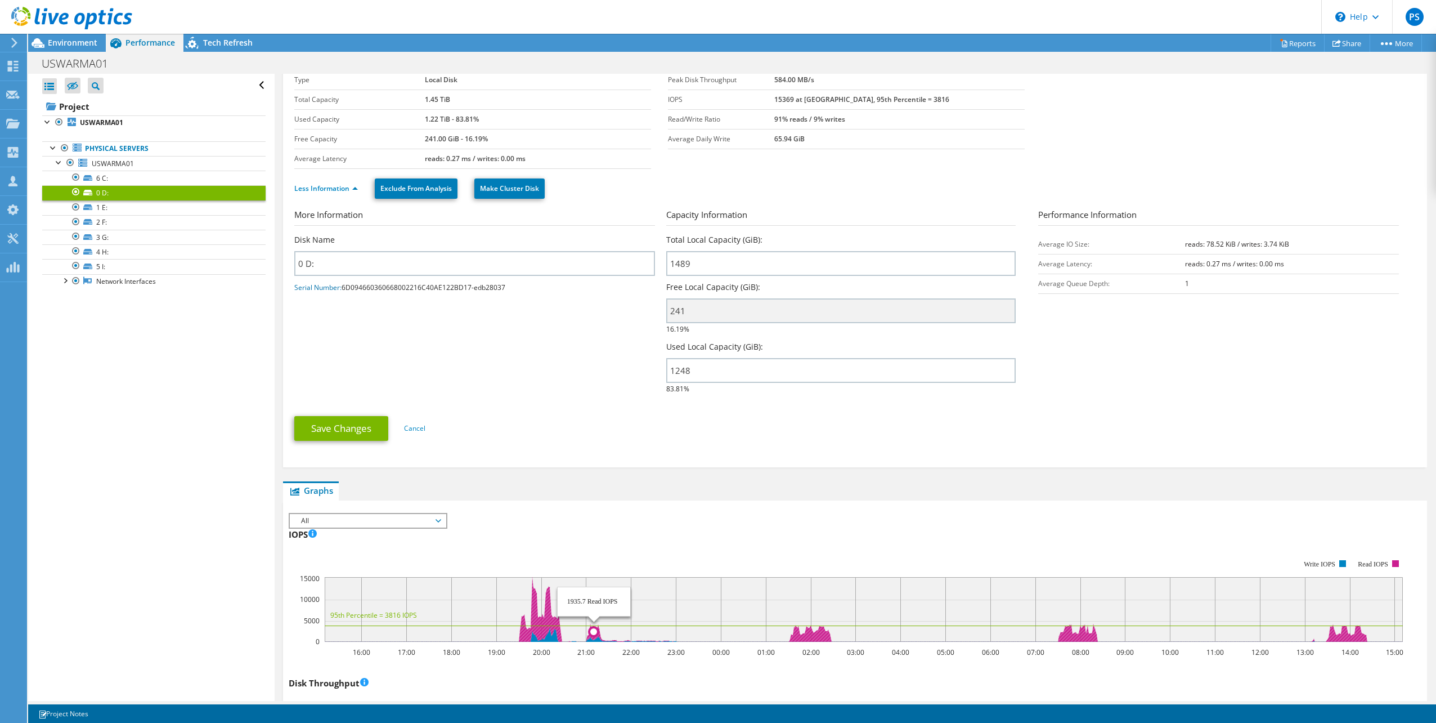
scroll to position [0, 0]
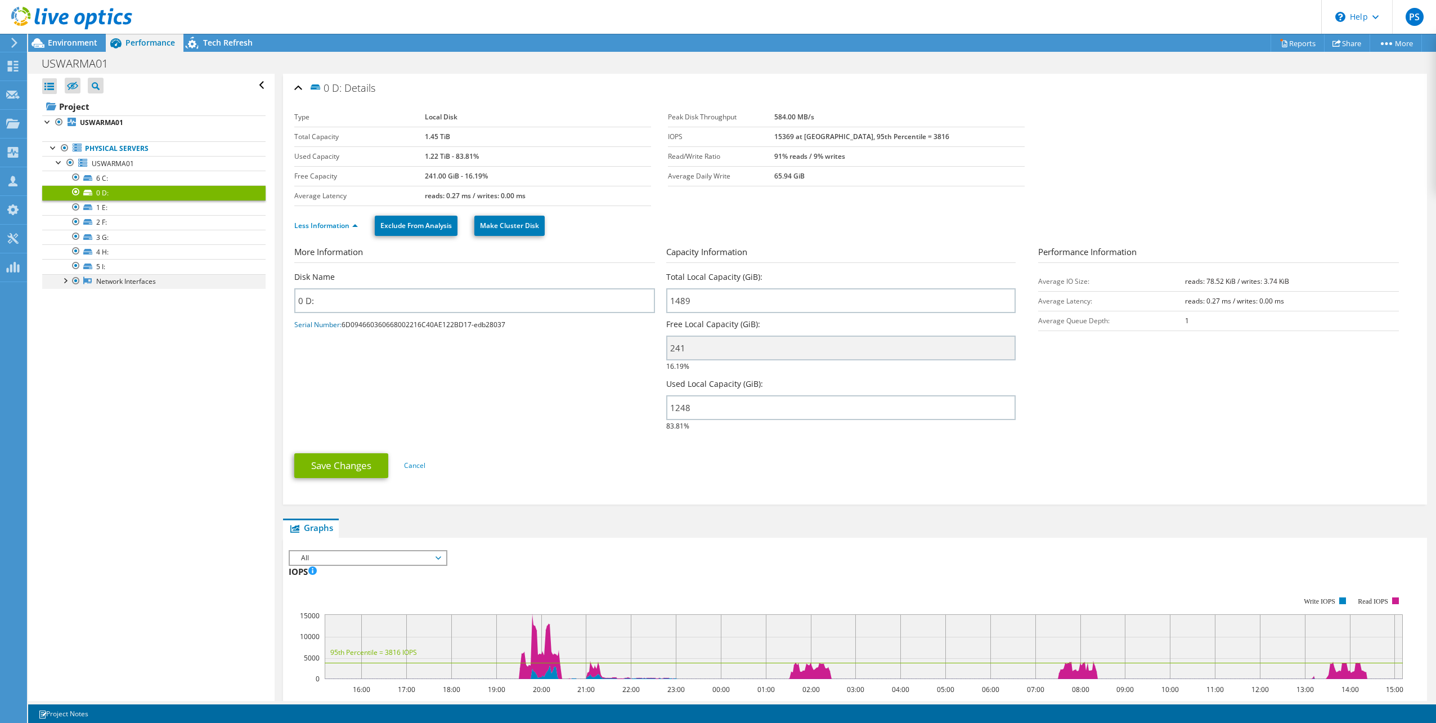
click at [64, 281] on div at bounding box center [64, 279] width 11 height 11
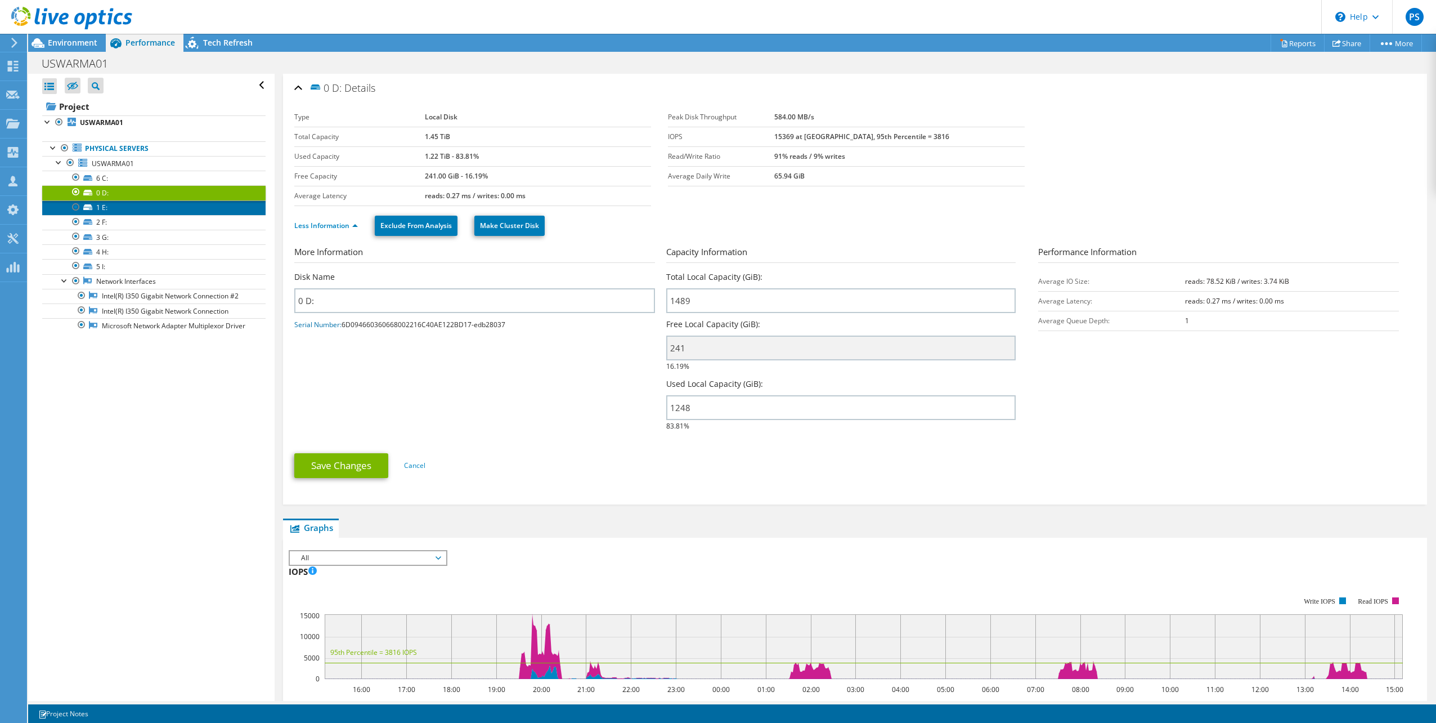
click at [96, 204] on link "1 E:" at bounding box center [153, 207] width 223 height 15
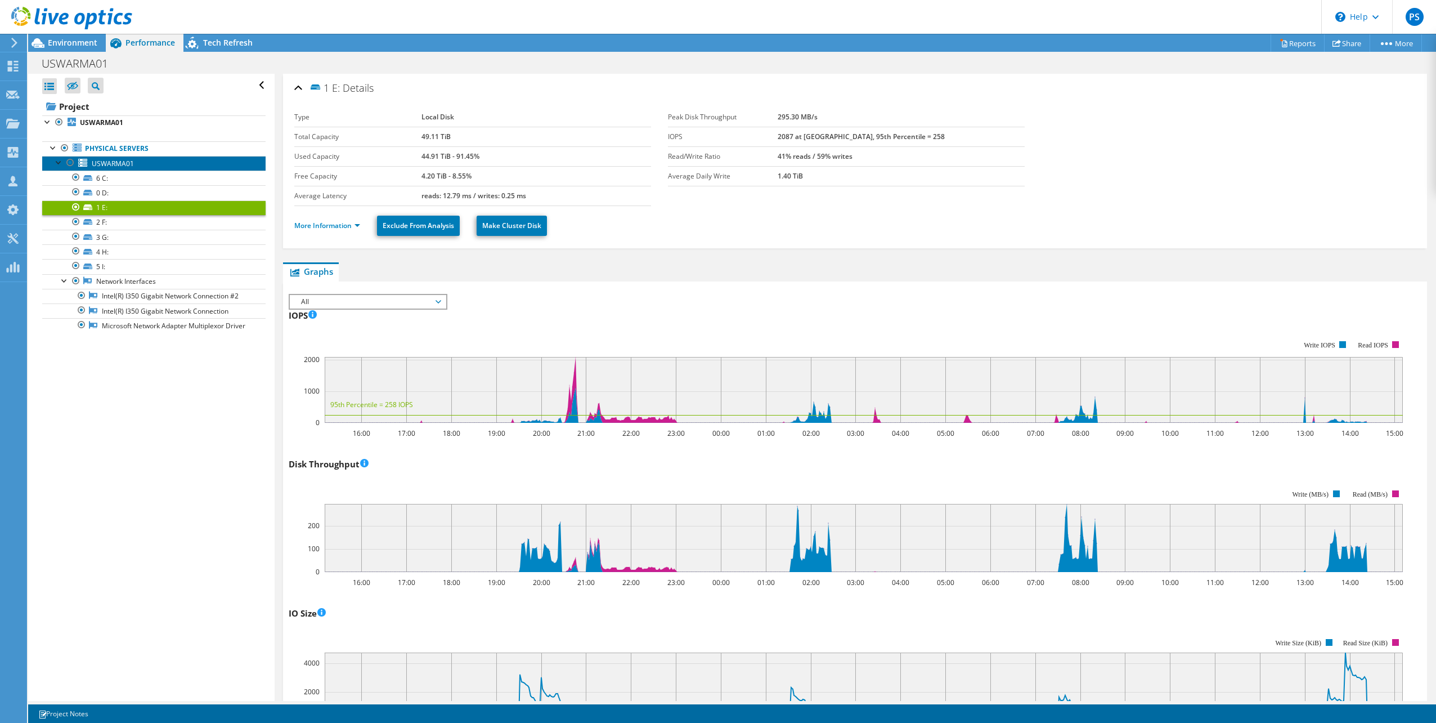
click at [106, 160] on span "USWARMA01" at bounding box center [113, 164] width 42 height 10
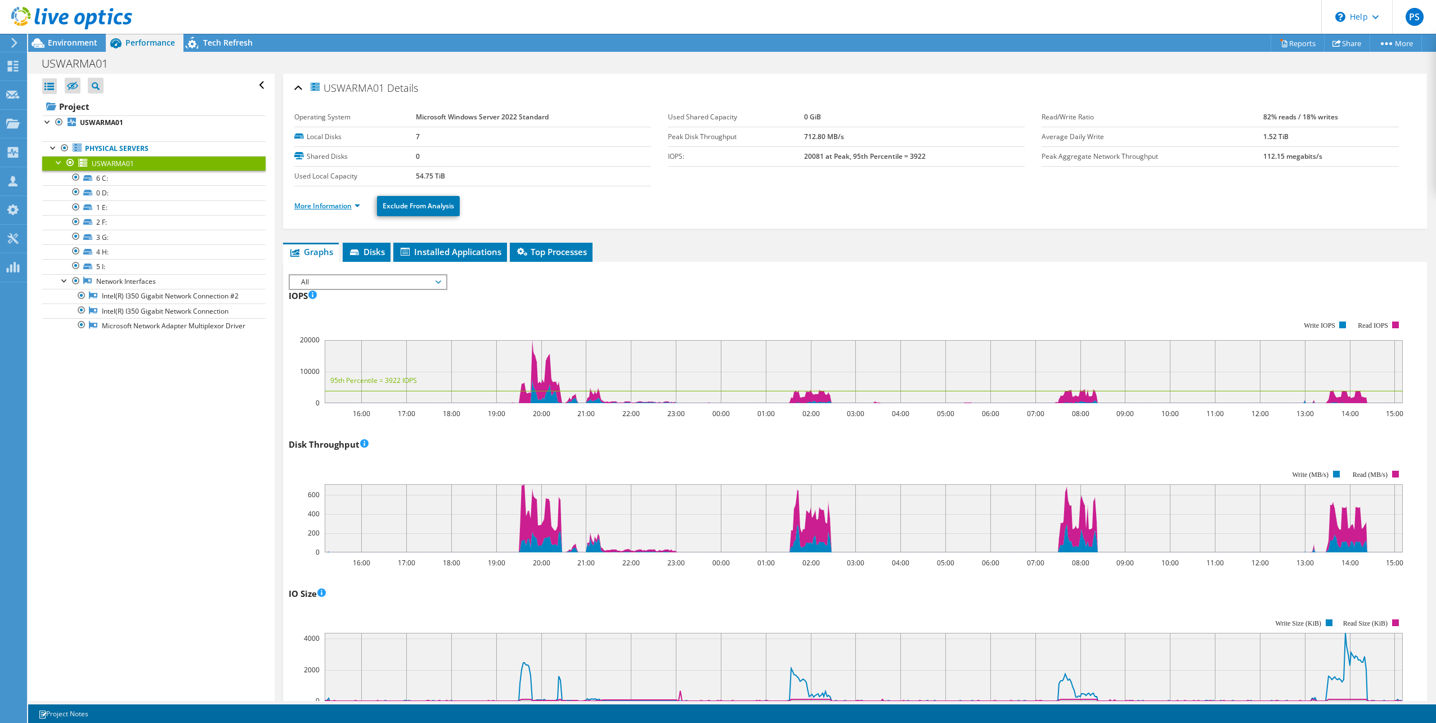
click at [356, 207] on link "More Information" at bounding box center [327, 206] width 66 height 10
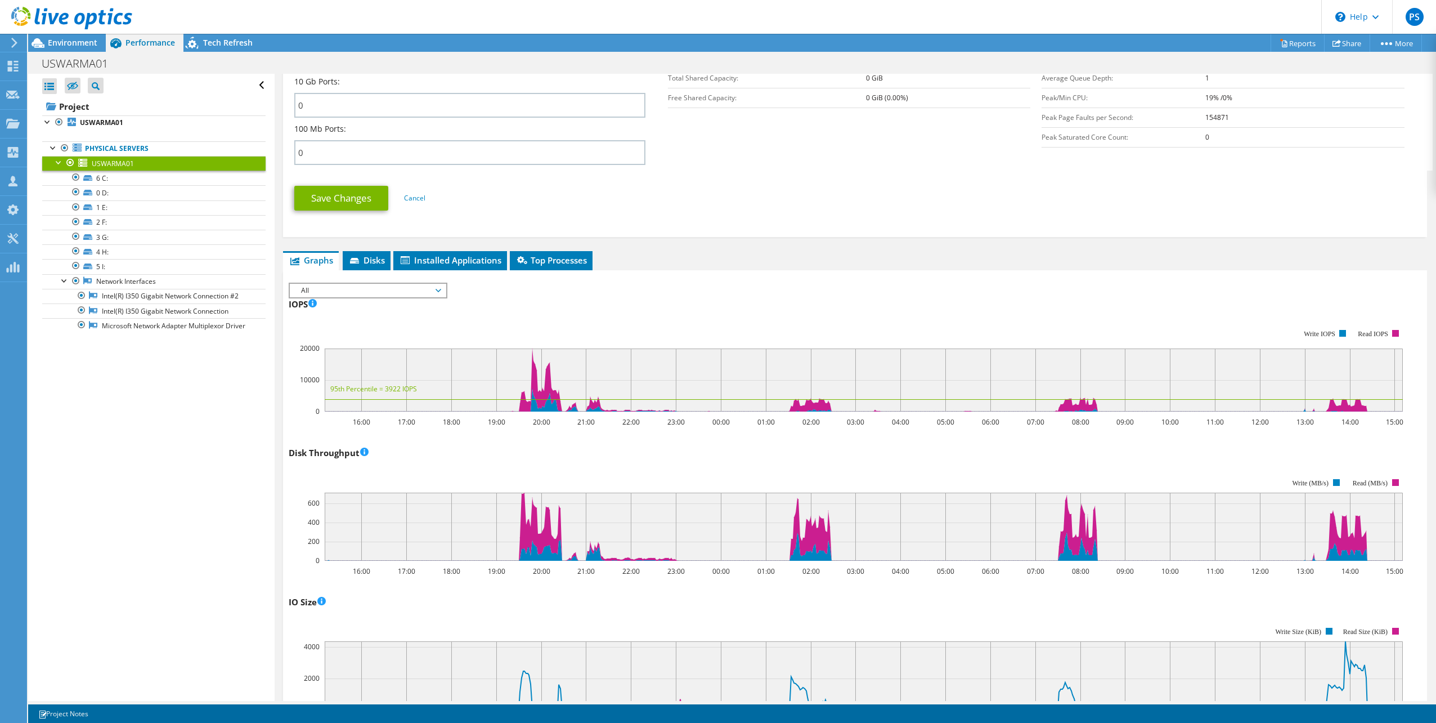
scroll to position [503, 0]
click at [379, 261] on span "Disks" at bounding box center [366, 259] width 37 height 11
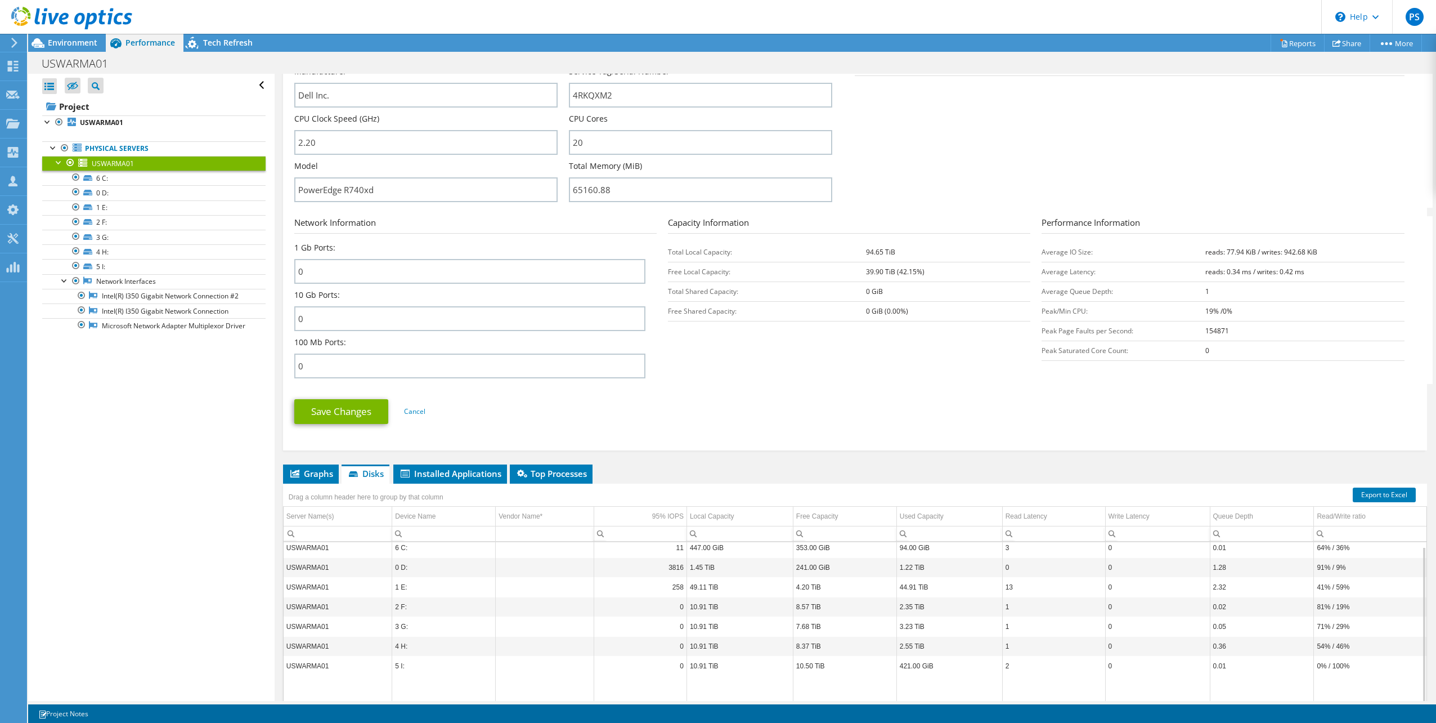
scroll to position [353, 0]
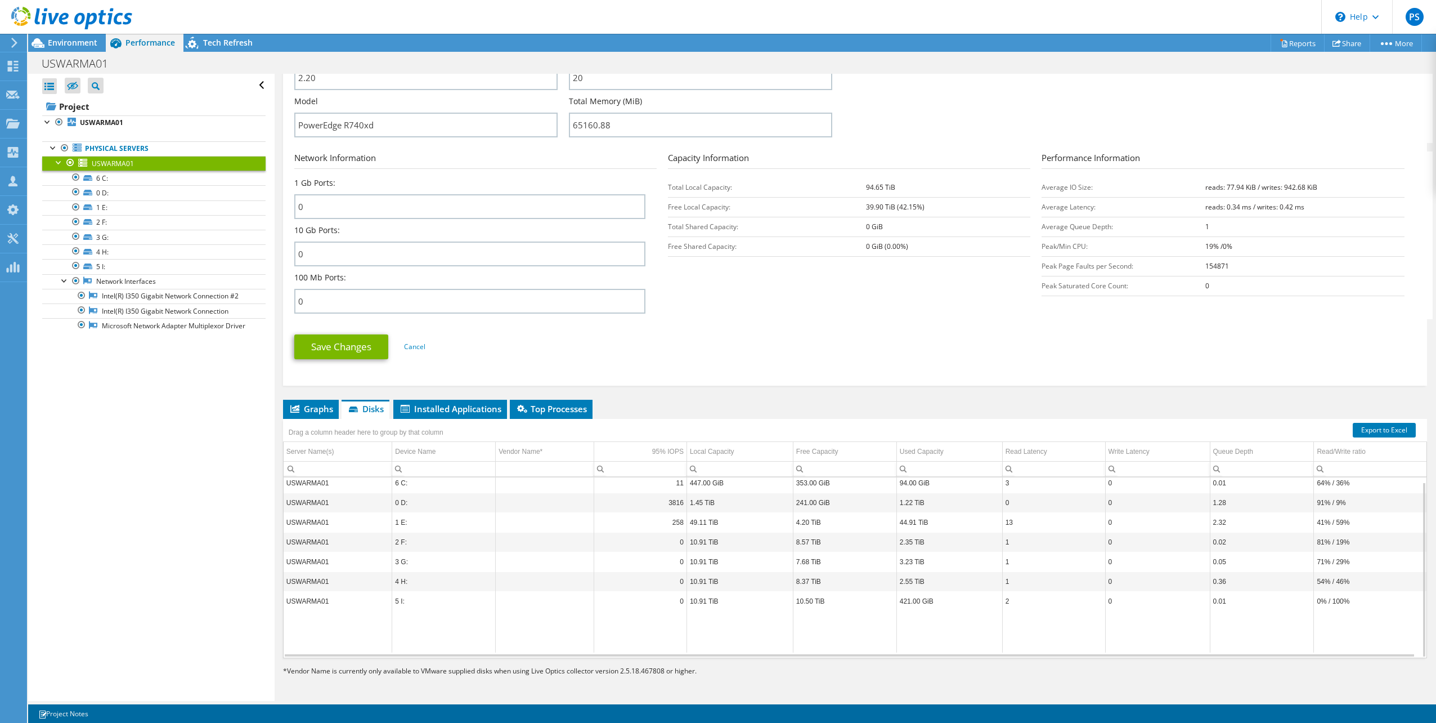
click at [230, 423] on div "Open All Close All Hide Excluded Nodes Project Tree Filter" at bounding box center [151, 387] width 246 height 627
click at [200, 449] on div "Open All Close All Hide Excluded Nodes Project Tree Filter" at bounding box center [151, 387] width 246 height 627
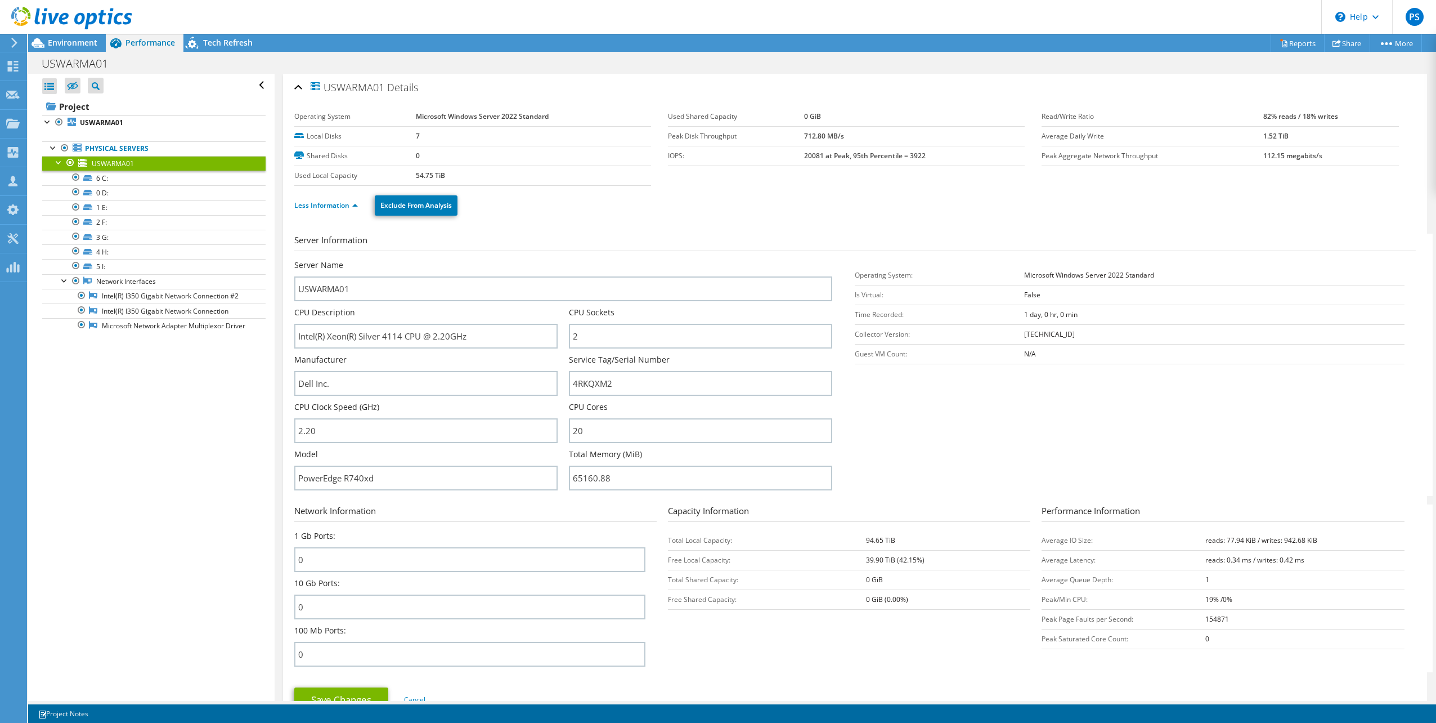
scroll to position [0, 0]
click at [117, 163] on span "USWARMA01" at bounding box center [113, 164] width 42 height 10
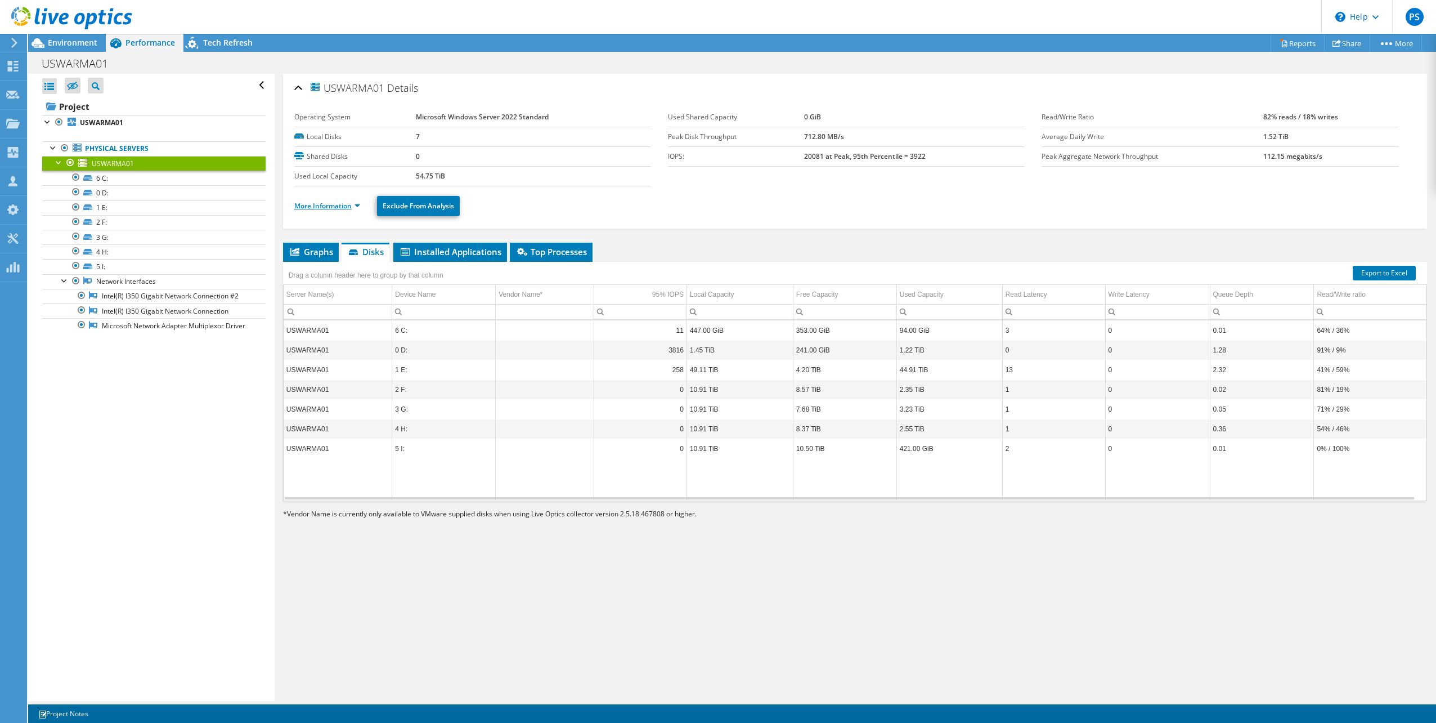
click at [357, 205] on link "More Information" at bounding box center [327, 206] width 66 height 10
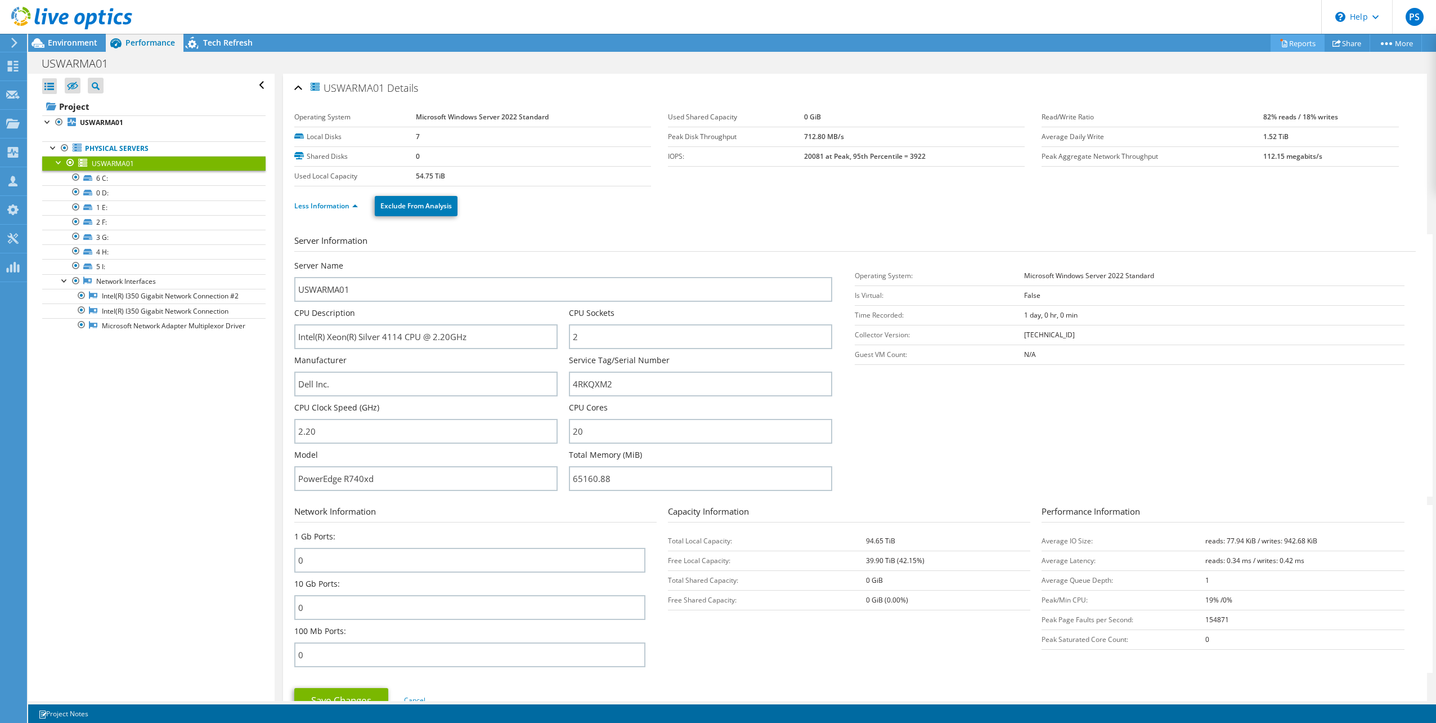
click at [1306, 43] on link "Reports" at bounding box center [1298, 42] width 54 height 17
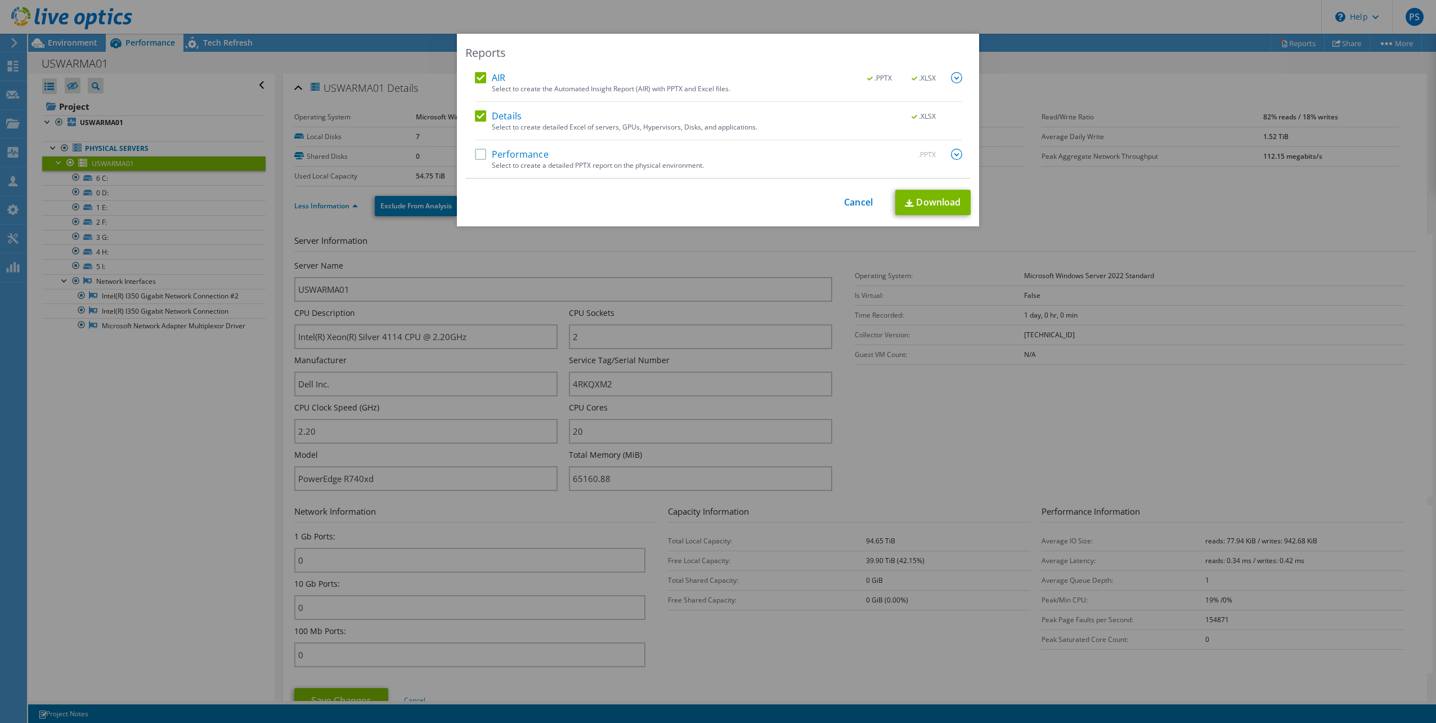
click at [476, 155] on label "Performance" at bounding box center [512, 154] width 74 height 11
click at [0, 0] on input "Performance" at bounding box center [0, 0] width 0 height 0
click at [937, 206] on link "Download" at bounding box center [932, 202] width 75 height 25
click at [640, 203] on div "This process may take a while, please wait... Cancel Download" at bounding box center [717, 202] width 505 height 25
click at [846, 201] on link "Cancel" at bounding box center [858, 202] width 29 height 11
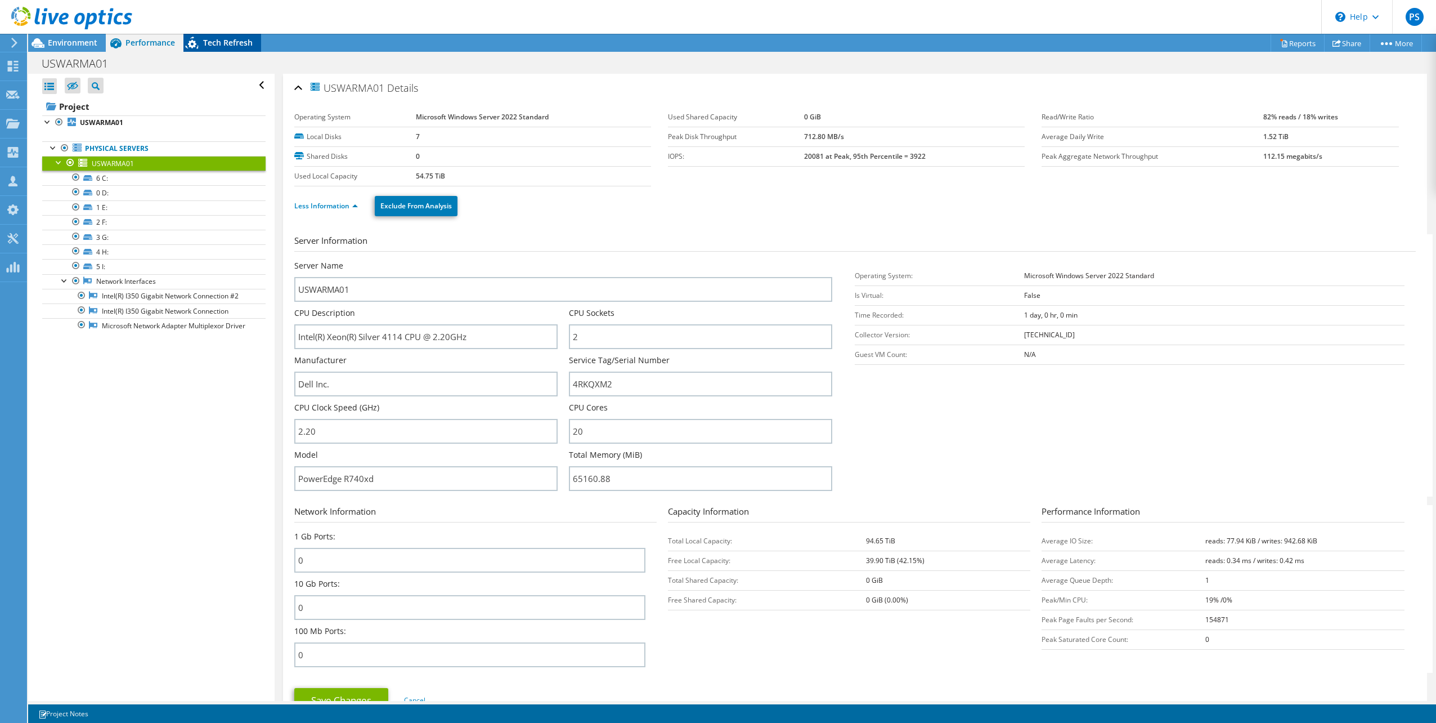
click at [227, 43] on span "Tech Refresh" at bounding box center [228, 42] width 50 height 11
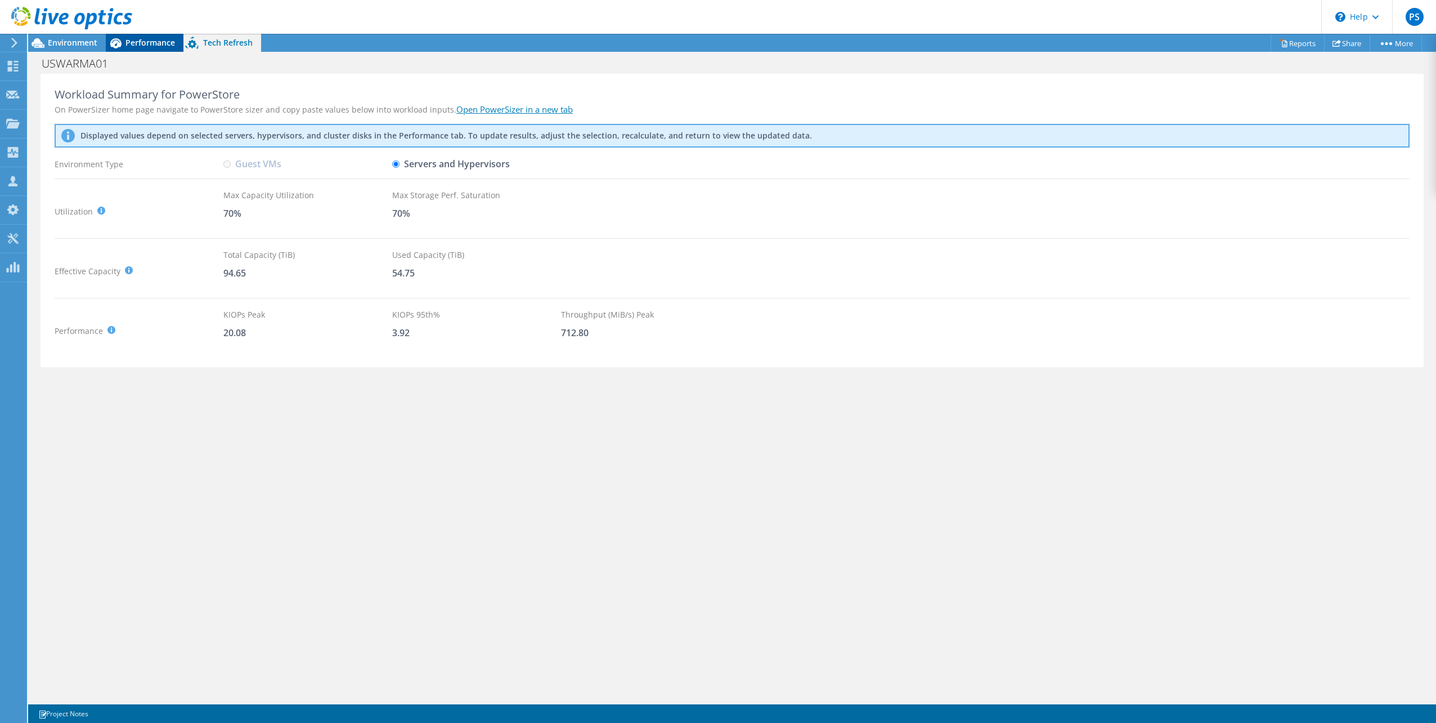
click at [143, 41] on span "Performance" at bounding box center [151, 42] width 50 height 11
